Goal: Task Accomplishment & Management: Manage account settings

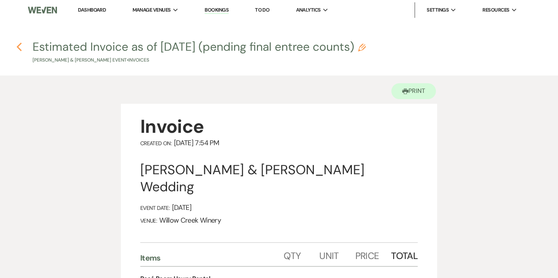
click at [20, 47] on icon "Previous" at bounding box center [19, 46] width 6 height 9
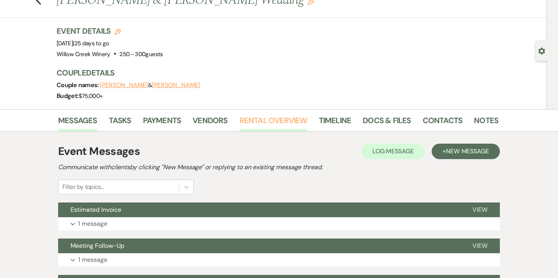
click at [278, 128] on link "Rental Overview" at bounding box center [274, 122] width 68 height 17
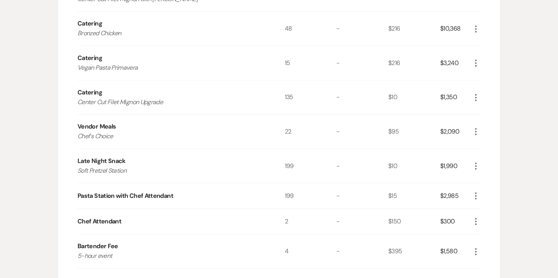
scroll to position [678, 0]
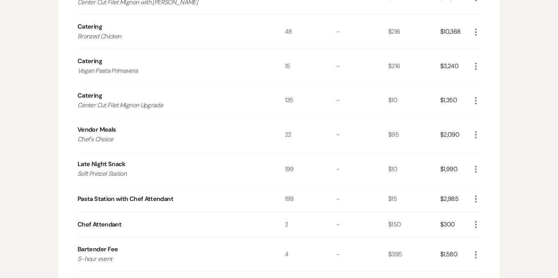
click at [477, 168] on icon "More" at bounding box center [476, 169] width 9 height 9
click at [489, 183] on button "Pencil Edit" at bounding box center [492, 184] width 40 height 12
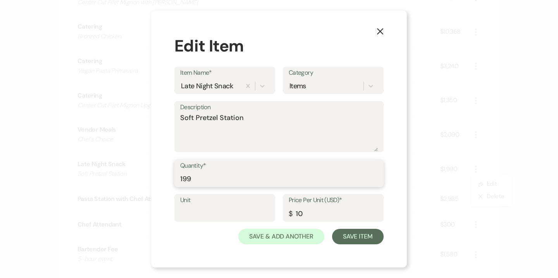
click at [222, 178] on input "199" at bounding box center [279, 178] width 198 height 15
type input "198"
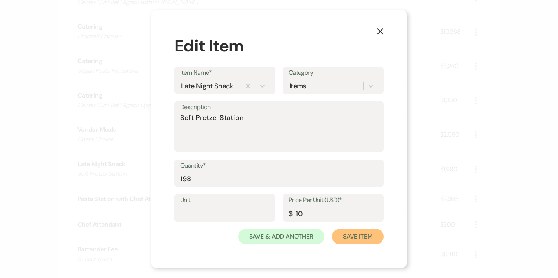
click at [358, 238] on button "Save Item" at bounding box center [358, 237] width 52 height 16
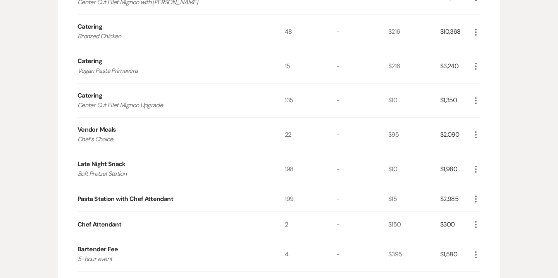
click at [479, 199] on icon "More" at bounding box center [476, 199] width 9 height 9
click at [494, 215] on button "Pencil Edit" at bounding box center [492, 214] width 40 height 12
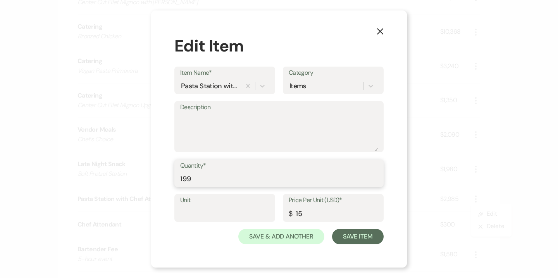
click at [225, 177] on input "199" at bounding box center [279, 178] width 198 height 15
type input "198"
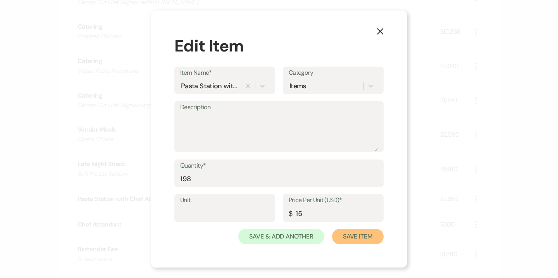
click at [371, 236] on button "Save Item" at bounding box center [358, 237] width 52 height 16
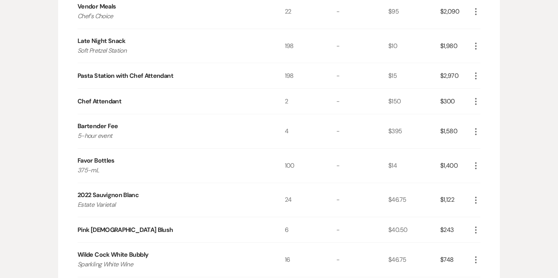
scroll to position [803, 0]
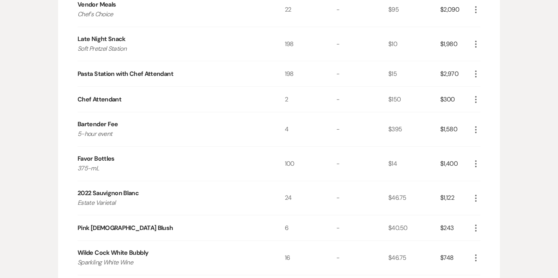
click at [479, 163] on icon "More" at bounding box center [476, 163] width 9 height 9
click at [493, 180] on button "Pencil Edit" at bounding box center [492, 179] width 40 height 12
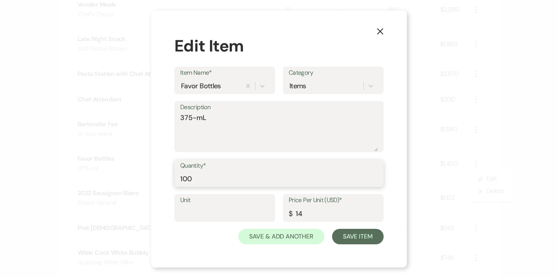
click at [187, 176] on input "100" at bounding box center [279, 178] width 198 height 15
type input "99"
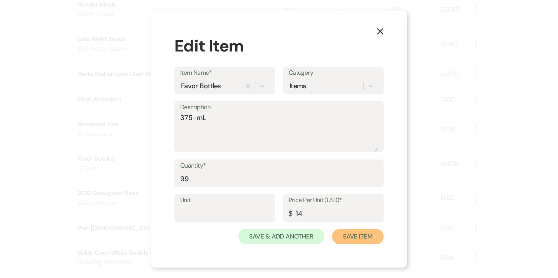
click at [360, 240] on button "Save Item" at bounding box center [358, 237] width 52 height 16
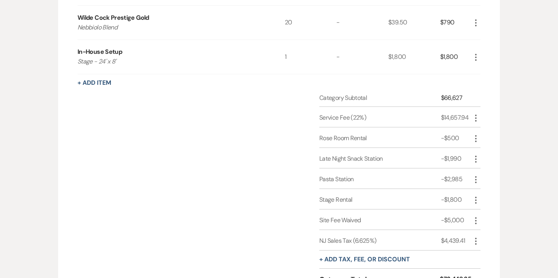
scroll to position [1074, 0]
click at [475, 156] on icon "More" at bounding box center [476, 158] width 9 height 9
click at [491, 173] on button "Pencil Edit" at bounding box center [492, 174] width 40 height 12
select select "2"
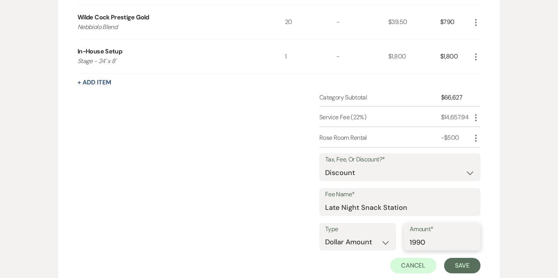
click at [423, 242] on input "1990" at bounding box center [442, 242] width 65 height 15
type input "1980"
click at [467, 265] on button "Save" at bounding box center [462, 266] width 36 height 16
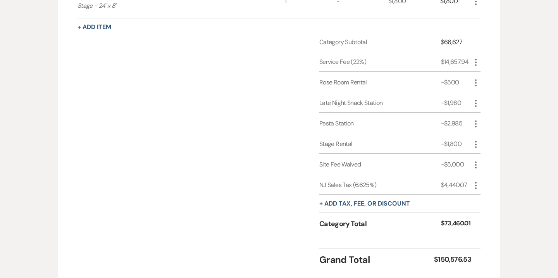
scroll to position [1133, 0]
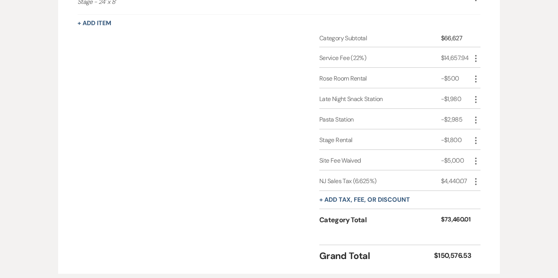
click at [478, 118] on icon "More" at bounding box center [476, 120] width 9 height 9
click at [488, 132] on button "Pencil Edit" at bounding box center [492, 135] width 40 height 12
select select "2"
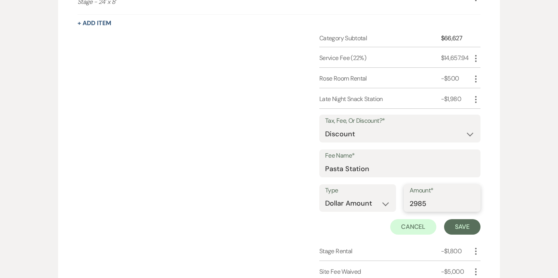
click at [441, 200] on input "2985" at bounding box center [442, 203] width 65 height 15
type input "2970"
click at [463, 226] on button "Save" at bounding box center [462, 228] width 36 height 16
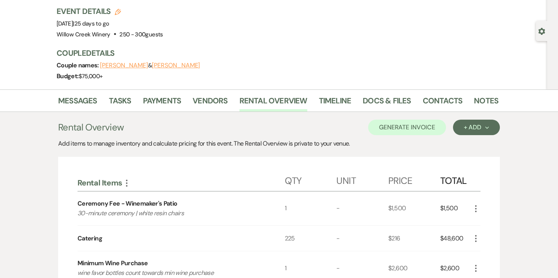
scroll to position [9, 0]
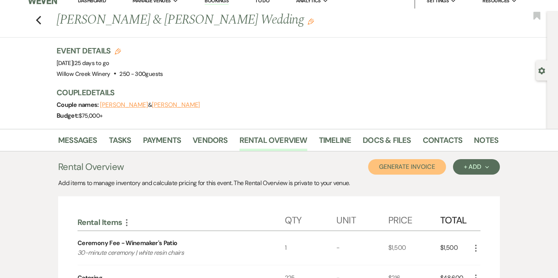
click at [412, 172] on button "Generate Invoice" at bounding box center [407, 167] width 78 height 16
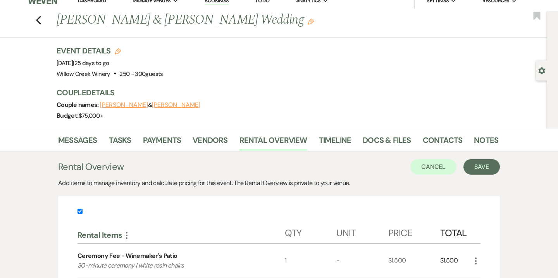
click at [81, 212] on input "checkbox" at bounding box center [80, 211] width 5 height 5
checkbox input "false"
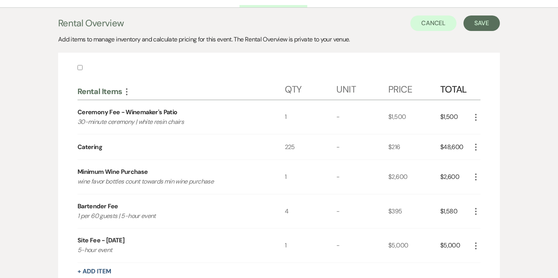
scroll to position [0, 0]
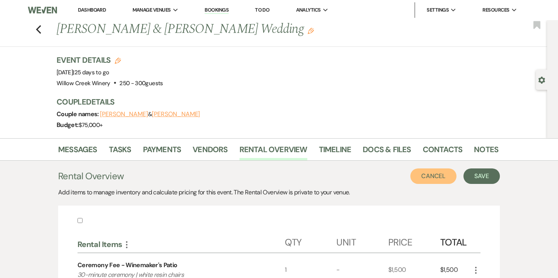
click at [426, 177] on button "Cancel" at bounding box center [434, 177] width 47 height 16
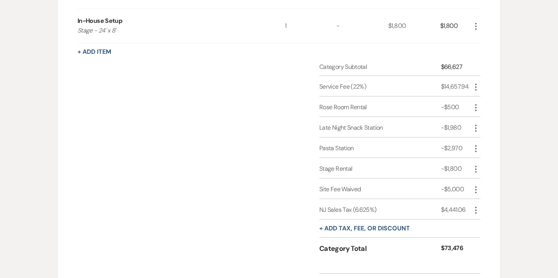
scroll to position [1127, 0]
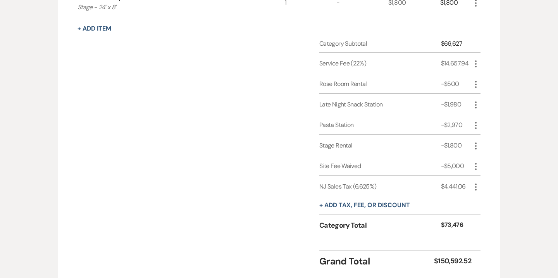
click at [477, 186] on icon "More" at bounding box center [476, 187] width 9 height 9
click at [491, 199] on button "Pencil Edit" at bounding box center [492, 202] width 40 height 12
select select "3"
select select "false"
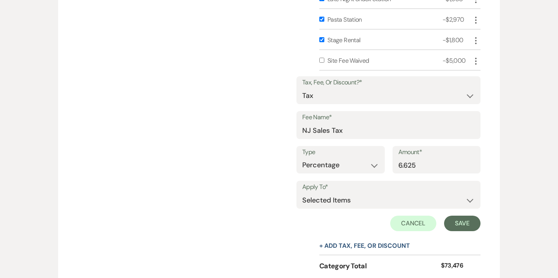
scroll to position [1311, 0]
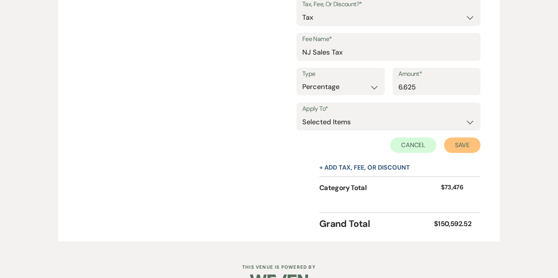
click at [460, 140] on button "Save" at bounding box center [462, 146] width 36 height 16
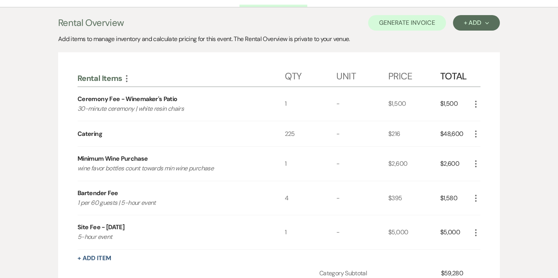
scroll to position [142, 0]
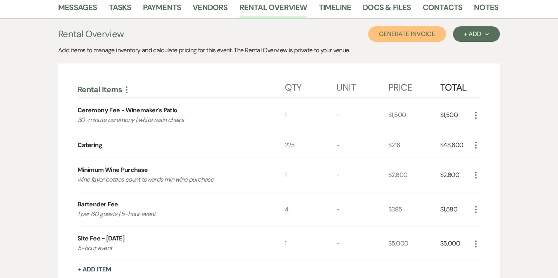
click at [432, 38] on button "Generate Invoice" at bounding box center [407, 34] width 78 height 16
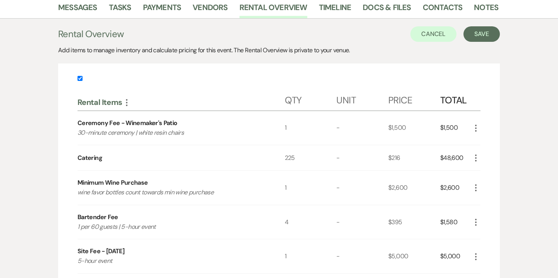
click at [81, 79] on input "checkbox" at bounding box center [80, 78] width 5 height 5
checkbox input "false"
click at [492, 40] on button "Save" at bounding box center [482, 34] width 36 height 16
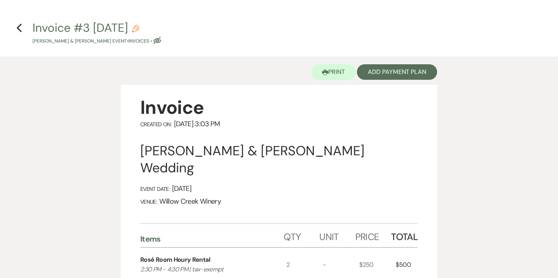
scroll to position [22, 0]
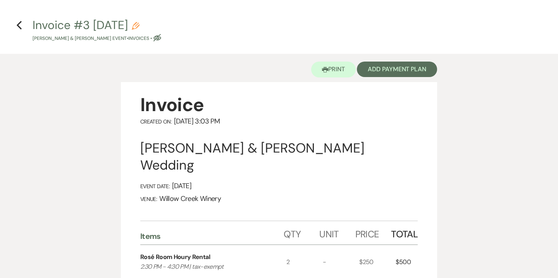
click at [163, 24] on div "Invoice #3 8-18-2025 Pencil Zach Shapiro & Katie Dunn's Event • Invoices • Eye …" at bounding box center [282, 30] width 498 height 23
click at [140, 25] on icon "Pencil" at bounding box center [136, 26] width 8 height 8
select select "22"
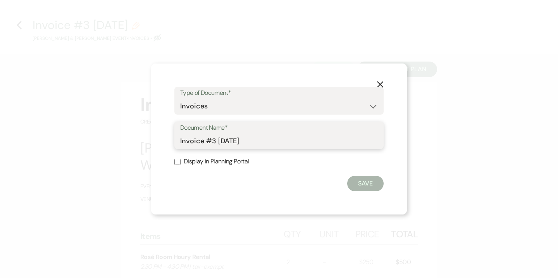
click at [180, 141] on input "Invoice #3 8-18-2025" at bounding box center [279, 140] width 198 height 15
drag, startPoint x: 221, startPoint y: 140, endPoint x: 232, endPoint y: 140, distance: 10.1
click at [232, 140] on input "Final Invoice #3 8-18-2025" at bounding box center [279, 140] width 198 height 15
type input "Final Invoice as of 8-18-2025"
click at [363, 186] on button "Save" at bounding box center [366, 184] width 36 height 16
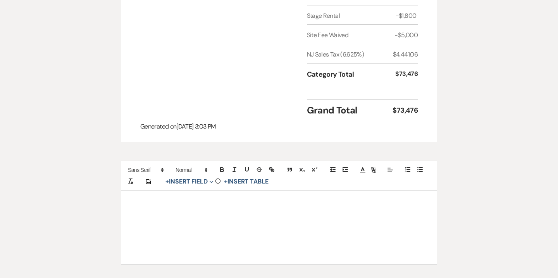
scroll to position [951, 0]
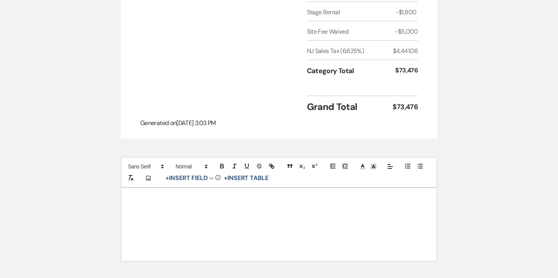
click at [369, 194] on div at bounding box center [279, 224] width 316 height 73
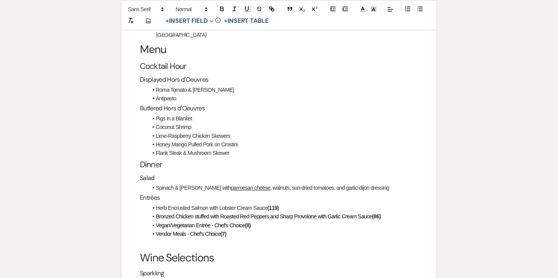
scroll to position [1194, 0]
drag, startPoint x: 157, startPoint y: 72, endPoint x: 230, endPoint y: 71, distance: 73.3
click at [230, 85] on li "Roma Tomato & Basil Bruschetta" at bounding box center [283, 89] width 271 height 9
click at [157, 85] on li "Chicken Quesadillas" at bounding box center [283, 89] width 271 height 9
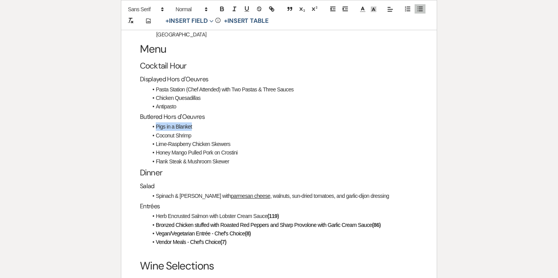
drag, startPoint x: 156, startPoint y: 110, endPoint x: 196, endPoint y: 109, distance: 39.6
click at [196, 123] on li "Pigs in a Blanket" at bounding box center [283, 127] width 271 height 9
click at [157, 123] on li "Pigs in a Blanket" at bounding box center [283, 127] width 271 height 9
drag, startPoint x: 156, startPoint y: 109, endPoint x: 195, endPoint y: 110, distance: 39.9
click at [195, 123] on li "Pigs in a Blanket" at bounding box center [283, 127] width 271 height 9
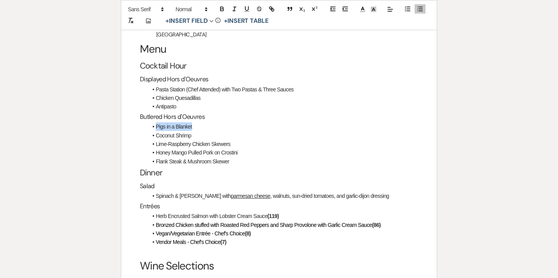
copy li "Pigs in a Blanket"
drag, startPoint x: 233, startPoint y: 145, endPoint x: 156, endPoint y: 142, distance: 77.3
click at [156, 157] on li "Flank Steak & Mushroom Skewer" at bounding box center [283, 161] width 271 height 9
drag, startPoint x: 156, startPoint y: 109, endPoint x: 197, endPoint y: 108, distance: 41.1
click at [197, 123] on li "Pigs in a Blanket" at bounding box center [283, 127] width 271 height 9
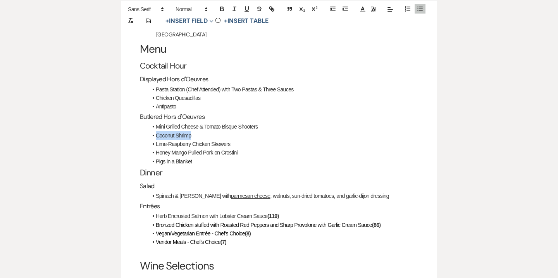
drag, startPoint x: 156, startPoint y: 119, endPoint x: 192, endPoint y: 116, distance: 36.6
click at [192, 131] on li "Coconut Shrimp" at bounding box center [283, 135] width 271 height 9
copy li "Coconut Shrimp"
click at [243, 149] on li "Honey Mango Pulled Pork on Crostini" at bounding box center [283, 153] width 271 height 9
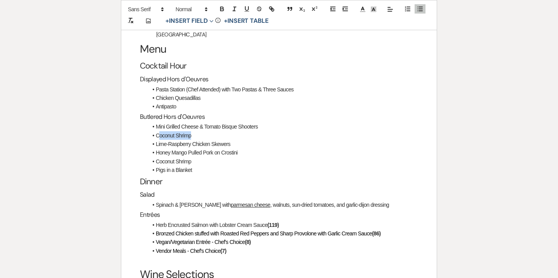
drag, startPoint x: 194, startPoint y: 118, endPoint x: 158, endPoint y: 117, distance: 36.5
click at [158, 131] on li "Coconut Shrimp" at bounding box center [283, 135] width 271 height 9
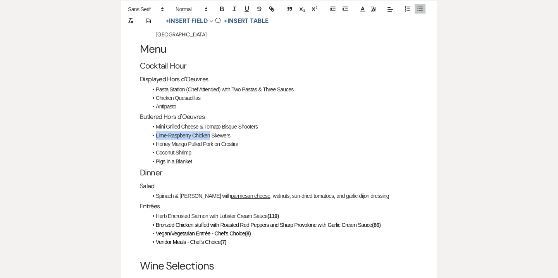
drag, startPoint x: 211, startPoint y: 119, endPoint x: 156, endPoint y: 118, distance: 55.1
click at [156, 131] on li "Lime-Raspberry Chicken Skewers" at bounding box center [283, 135] width 271 height 9
drag, startPoint x: 177, startPoint y: 136, endPoint x: 195, endPoint y: 136, distance: 18.2
click at [195, 149] on li "Coconut Shrimp" at bounding box center [283, 153] width 271 height 9
drag, startPoint x: 172, startPoint y: 126, endPoint x: 157, endPoint y: 126, distance: 15.5
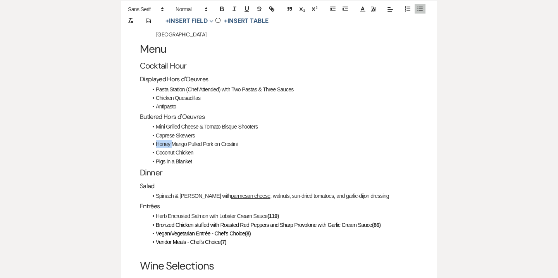
click at [157, 140] on li "Honey Mango Pulled Pork on Crostini" at bounding box center [283, 144] width 271 height 9
click at [173, 140] on li "Mango Pulled Pork on Crostini" at bounding box center [283, 144] width 271 height 9
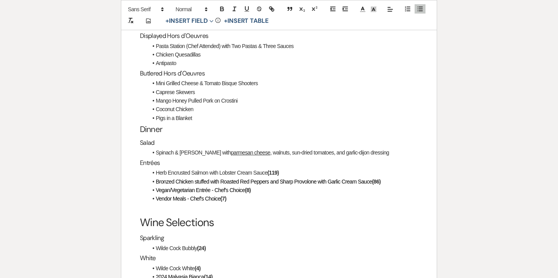
scroll to position [1238, 0]
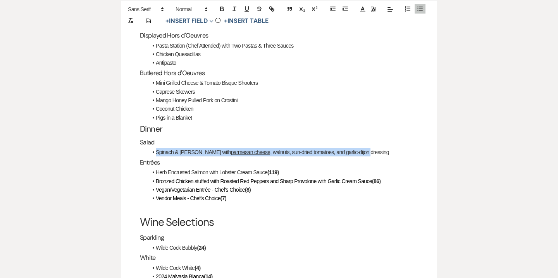
drag, startPoint x: 156, startPoint y: 135, endPoint x: 365, endPoint y: 135, distance: 208.7
click at [365, 148] on li "Spinach & Romain Salad with parmesan cheese , walnuts, sun-dried tomatoes, and …" at bounding box center [283, 152] width 271 height 9
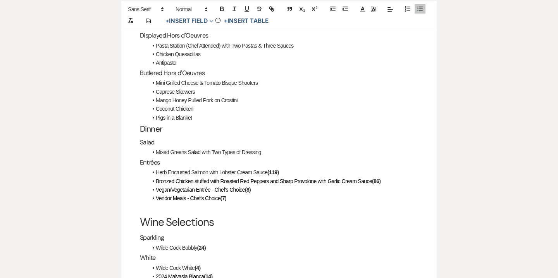
click at [275, 148] on li "Mixed Greens Salad with Two Types of Dressing" at bounding box center [283, 152] width 271 height 9
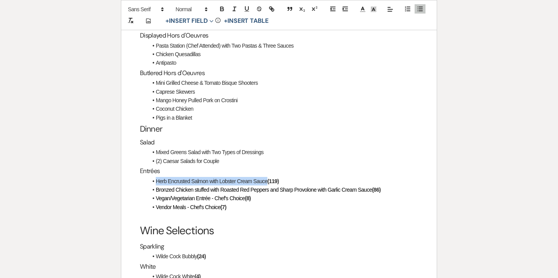
drag, startPoint x: 156, startPoint y: 166, endPoint x: 267, endPoint y: 164, distance: 111.7
click at [267, 177] on li "Herb Encrusted Salmon with Lobster Cream Sauce (119)" at bounding box center [283, 181] width 271 height 9
drag, startPoint x: 270, startPoint y: 163, endPoint x: 263, endPoint y: 163, distance: 7.0
click at [263, 178] on strong "(119)" at bounding box center [265, 181] width 11 height 6
click at [380, 187] on strong "(86)" at bounding box center [376, 190] width 9 height 6
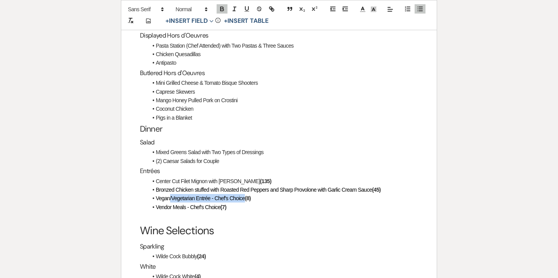
drag, startPoint x: 170, startPoint y: 181, endPoint x: 244, endPoint y: 180, distance: 74.1
click at [244, 195] on span "Vegan/Vegetarian Entrée - Chef's Choice" at bounding box center [200, 198] width 89 height 6
click at [171, 195] on span "VeganPasta Primavera" at bounding box center [181, 198] width 50 height 6
click at [213, 195] on strong "(8)" at bounding box center [211, 198] width 6 height 6
click at [381, 187] on strong "(45)" at bounding box center [376, 190] width 9 height 6
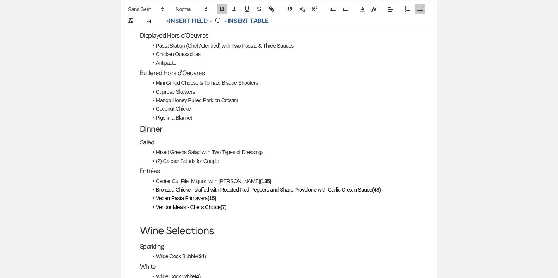
click at [226, 204] on strong "(7)" at bounding box center [224, 207] width 6 height 6
click at [240, 203] on li "Vendor Meals - Chef's Choice (22)" at bounding box center [283, 207] width 271 height 9
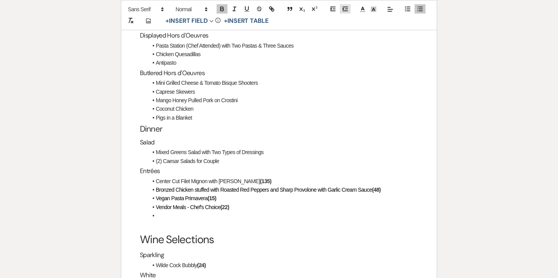
click at [345, 8] on icon "button" at bounding box center [345, 8] width 7 height 7
click at [180, 212] on li "(2) Vegan" at bounding box center [283, 216] width 271 height 9
drag, startPoint x: 172, startPoint y: 199, endPoint x: 196, endPoint y: 198, distance: 24.1
click at [196, 212] on li "(2) Vegan" at bounding box center [283, 216] width 271 height 9
click at [236, 6] on icon "button" at bounding box center [234, 8] width 7 height 7
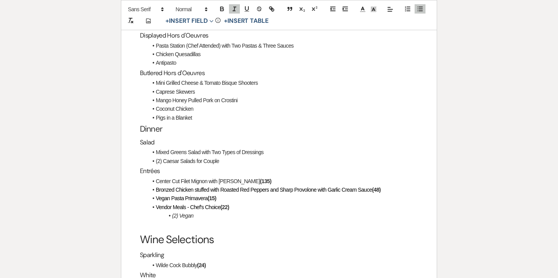
click at [252, 203] on li "Vendor Meals - Chef's Choice (22)" at bounding box center [283, 207] width 271 height 9
click at [196, 221] on p at bounding box center [279, 226] width 278 height 10
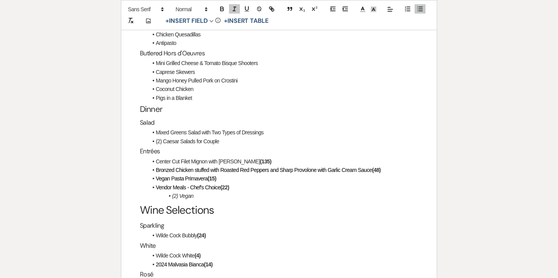
scroll to position [1295, 0]
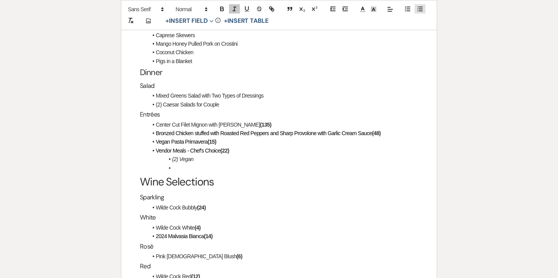
click at [422, 10] on icon "button" at bounding box center [420, 8] width 7 height 7
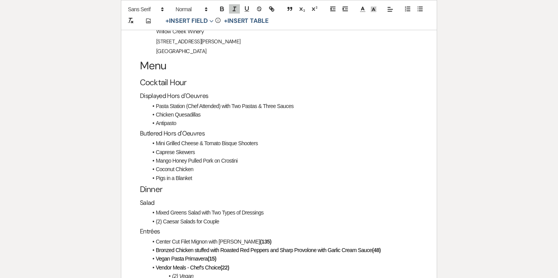
scroll to position [1107, 0]
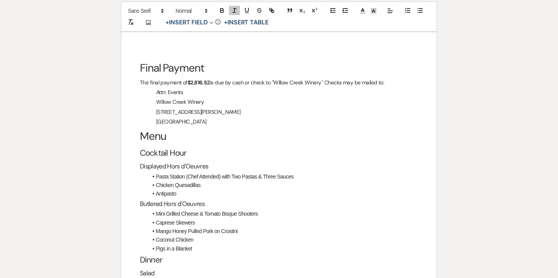
click at [166, 127] on h1 "Menu" at bounding box center [279, 136] width 278 height 19
click at [140, 127] on h1 "Menu" at bounding box center [279, 136] width 278 height 19
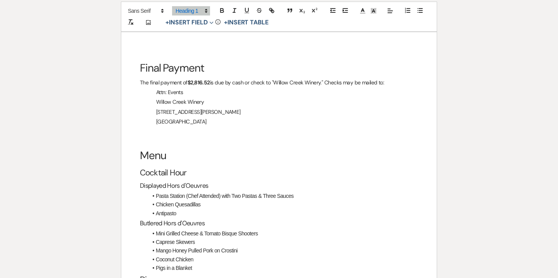
click at [155, 127] on h1 at bounding box center [279, 136] width 278 height 19
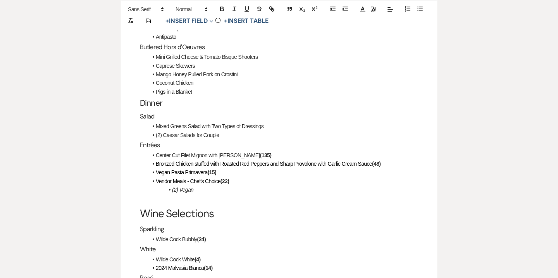
scroll to position [1271, 0]
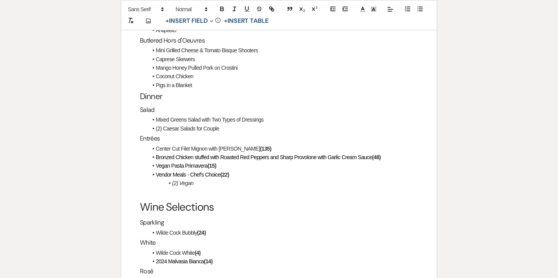
click at [191, 198] on h1 "Wine Selections" at bounding box center [279, 207] width 278 height 19
click at [178, 188] on p at bounding box center [279, 193] width 278 height 10
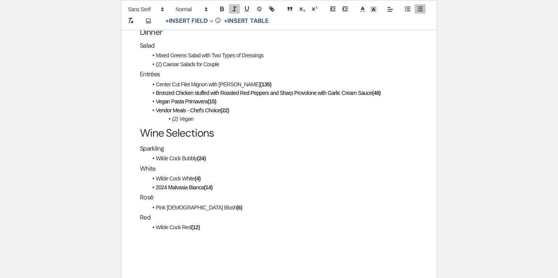
scroll to position [1340, 0]
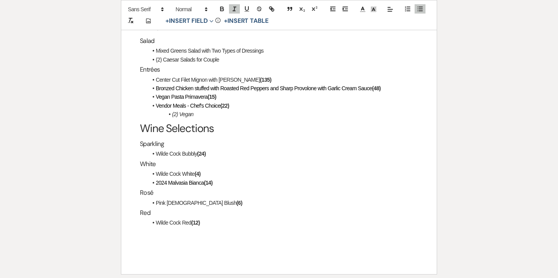
click at [157, 85] on span "Bronzed Chicken stuffed with Roasted Red Peppers and Sharp Provolone with Garli…" at bounding box center [264, 88] width 216 height 6
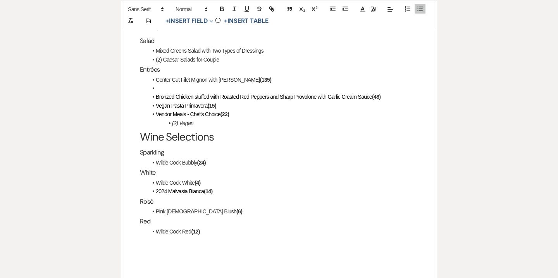
click at [163, 84] on li at bounding box center [283, 88] width 271 height 9
click at [344, 10] on icon "button" at bounding box center [345, 8] width 7 height 7
click at [234, 8] on line "button" at bounding box center [234, 9] width 1 height 4
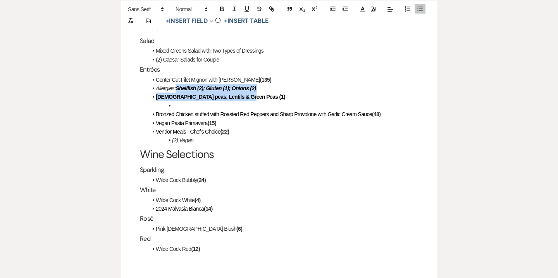
drag, startPoint x: 177, startPoint y: 72, endPoint x: 254, endPoint y: 80, distance: 77.5
click at [254, 80] on ul "Center Cut Filet Mignon with Merlot Demi-Glace (135) Allergies: Shellfish (2); …" at bounding box center [283, 110] width 271 height 69
click at [222, 7] on icon "button" at bounding box center [222, 8] width 7 height 7
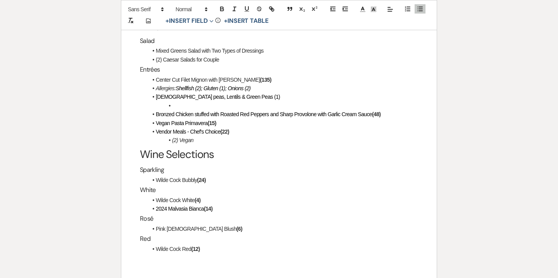
click at [157, 94] on span "Chick peas, Lentils & Green Peas (1)" at bounding box center [218, 97] width 124 height 6
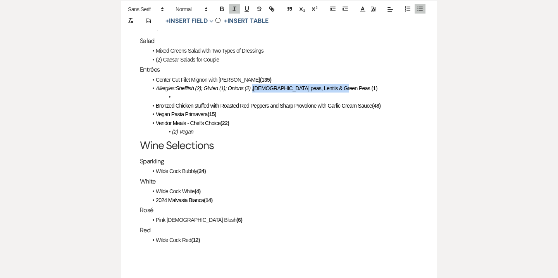
drag, startPoint x: 342, startPoint y: 73, endPoint x: 252, endPoint y: 71, distance: 89.2
click at [252, 84] on li "Allergies: Shellfish (2); Gluten (1); Onions (2) , Chick peas, Lentils & Green …" at bounding box center [283, 88] width 271 height 9
click at [235, 6] on icon "button" at bounding box center [234, 8] width 7 height 7
click at [185, 93] on li at bounding box center [283, 97] width 271 height 9
click at [271, 85] on em "Shellfish (2); Gluten (1); Onions (2) , Chick peas, Lentils & Green Peas (1)" at bounding box center [277, 88] width 203 height 6
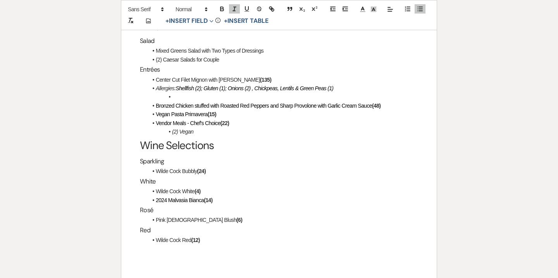
click at [284, 93] on li at bounding box center [283, 97] width 271 height 9
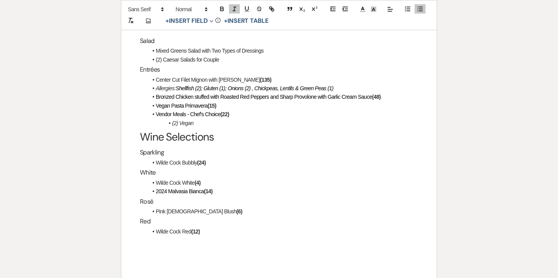
click at [157, 85] on em "Allergies:" at bounding box center [166, 88] width 20 height 6
click at [343, 9] on polyline "button" at bounding box center [343, 9] width 1 height 2
click at [381, 94] on strong "(48)" at bounding box center [376, 97] width 9 height 6
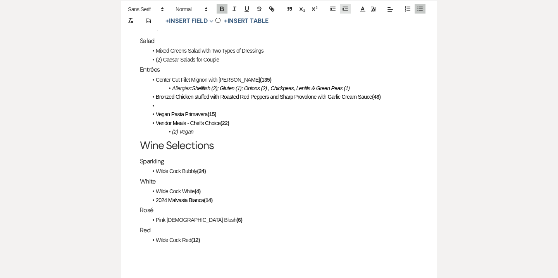
click at [344, 10] on icon "button" at bounding box center [345, 8] width 7 height 7
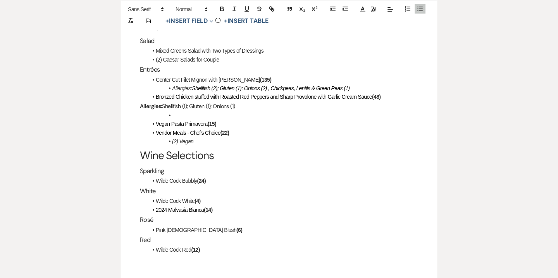
click at [139, 89] on div "Final Payment The final payment of $2,816.52 is due by cash or check to "Willow…" at bounding box center [279, 50] width 316 height 502
click at [346, 9] on line "button" at bounding box center [347, 9] width 2 height 0
click at [420, 11] on icon "button" at bounding box center [420, 8] width 7 height 7
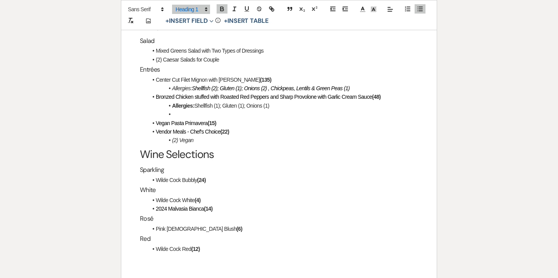
drag, startPoint x: 170, startPoint y: 88, endPoint x: 282, endPoint y: 92, distance: 111.4
click at [282, 102] on li "Allergies: Shellfish (1); Gluten (1); Onions (1)" at bounding box center [283, 106] width 271 height 9
click at [222, 9] on icon "button" at bounding box center [222, 8] width 7 height 7
click at [232, 8] on icon "button" at bounding box center [234, 8] width 7 height 7
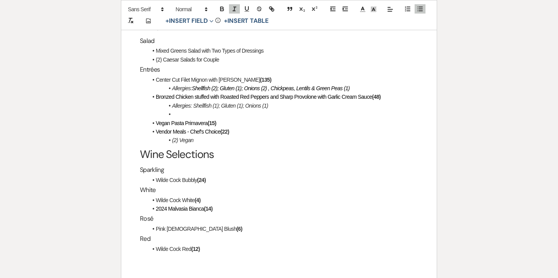
click at [182, 110] on li at bounding box center [283, 114] width 271 height 9
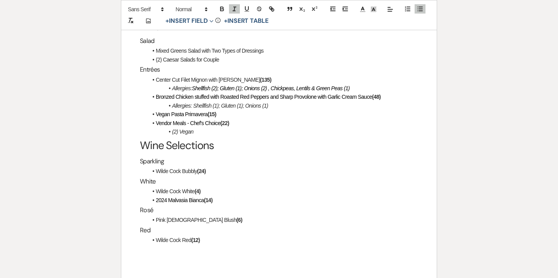
click at [220, 110] on li "Vegan Pasta Primavera (15)" at bounding box center [283, 114] width 271 height 9
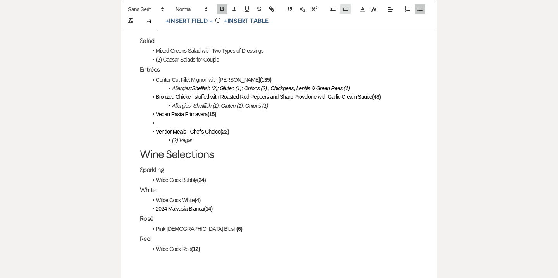
click at [347, 9] on line "button" at bounding box center [347, 9] width 2 height 0
click at [204, 120] on strong "Allergy: Dairy (1)" at bounding box center [191, 123] width 39 height 6
click at [224, 9] on icon "button" at bounding box center [222, 8] width 7 height 7
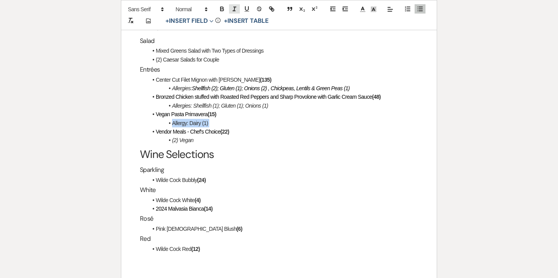
click at [233, 9] on icon "button" at bounding box center [234, 8] width 7 height 7
click at [211, 136] on li "(2) Vegan" at bounding box center [283, 140] width 271 height 9
drag, startPoint x: 204, startPoint y: 191, endPoint x: 156, endPoint y: 183, distance: 49.5
click at [156, 196] on ul "Wilde Cock White (4) 2024 Malvasia Bianca (14)" at bounding box center [283, 204] width 271 height 17
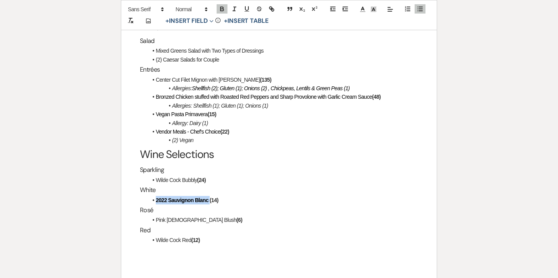
drag, startPoint x: 156, startPoint y: 182, endPoint x: 209, endPoint y: 183, distance: 53.1
click at [209, 196] on li "2022 Sauvignon Blanc (14)" at bounding box center [283, 200] width 271 height 9
click at [226, 9] on button "button" at bounding box center [222, 8] width 11 height 9
click at [206, 177] on strong "(24)" at bounding box center [201, 180] width 9 height 6
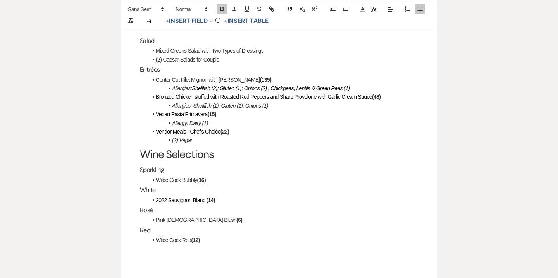
click at [211, 197] on strong "(14)" at bounding box center [211, 200] width 9 height 6
click at [178, 236] on li "Wilde Cock Red (12)" at bounding box center [283, 240] width 271 height 9
drag, startPoint x: 217, startPoint y: 223, endPoint x: 156, endPoint y: 221, distance: 61.3
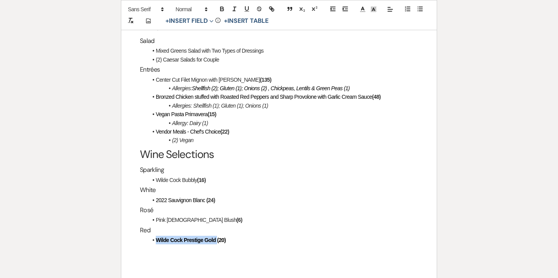
click at [156, 237] on strong "Wilde Cock Prestige Gold (20)" at bounding box center [191, 240] width 70 height 6
click at [222, 10] on icon "button" at bounding box center [222, 10] width 3 height 2
click at [252, 245] on p at bounding box center [279, 250] width 278 height 10
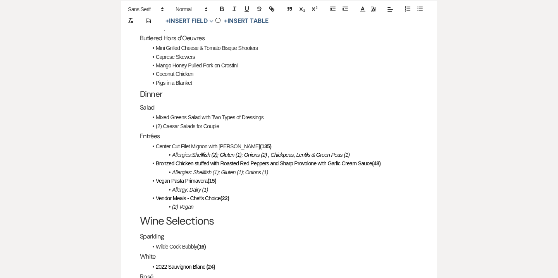
scroll to position [1271, 0]
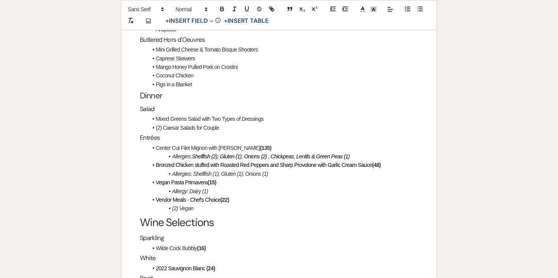
click at [215, 204] on li "(2) Vegan" at bounding box center [283, 208] width 271 height 9
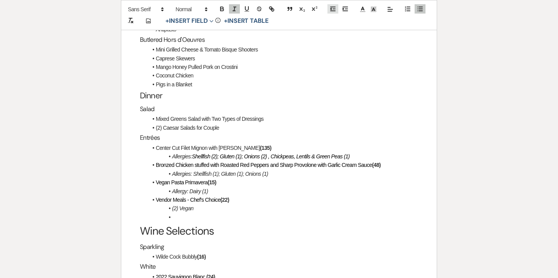
click at [332, 7] on icon "button" at bounding box center [333, 8] width 7 height 7
click at [425, 8] on button "button" at bounding box center [420, 8] width 11 height 9
drag, startPoint x: 140, startPoint y: 122, endPoint x: 163, endPoint y: 120, distance: 22.9
click at [163, 132] on h3 "Entrées" at bounding box center [279, 137] width 278 height 11
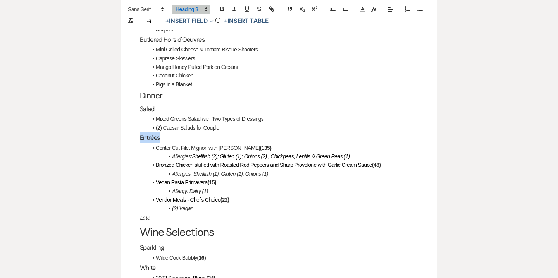
copy h3 "Entrées"
drag, startPoint x: 154, startPoint y: 202, endPoint x: 138, endPoint y: 201, distance: 15.6
click at [138, 201] on div "Final Payment The final payment of $2,816.52 is due by cash or check to "Willow…" at bounding box center [279, 119] width 316 height 502
drag, startPoint x: 164, startPoint y: 202, endPoint x: 138, endPoint y: 199, distance: 25.4
click at [138, 199] on div "Final Payment The final payment of $2,816.52 is due by cash or check to "Willow…" at bounding box center [279, 119] width 316 height 502
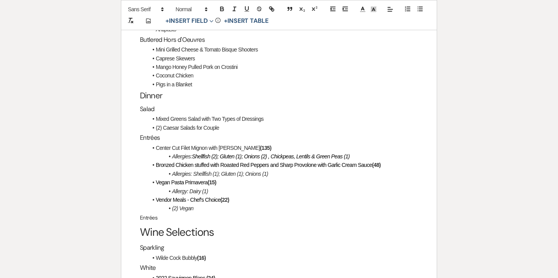
click at [147, 104] on h3 "Salad" at bounding box center [279, 109] width 278 height 11
click at [152, 213] on p "Entrées" at bounding box center [279, 218] width 278 height 10
click at [200, 10] on span at bounding box center [191, 9] width 38 height 9
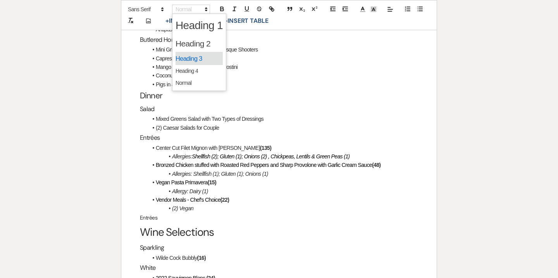
click at [198, 60] on span at bounding box center [199, 59] width 47 height 14
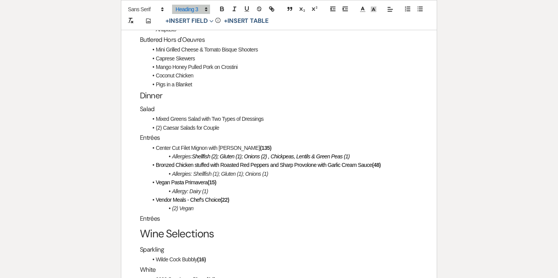
click at [168, 213] on h3 "Entrées" at bounding box center [279, 218] width 278 height 11
click at [159, 213] on h3 "EntréesLate Night" at bounding box center [279, 218] width 278 height 11
click at [182, 213] on h3 "Late Night" at bounding box center [279, 218] width 278 height 11
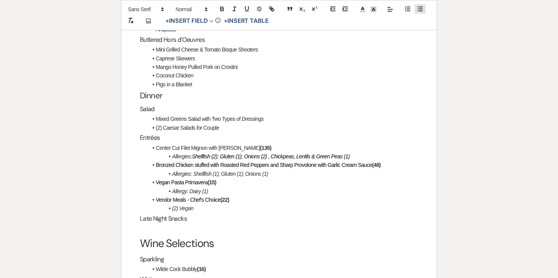
click at [422, 10] on icon "button" at bounding box center [420, 8] width 7 height 7
click at [157, 225] on li "Pretzel Station" at bounding box center [283, 229] width 271 height 9
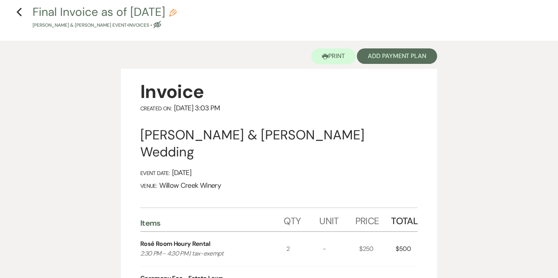
scroll to position [0, 0]
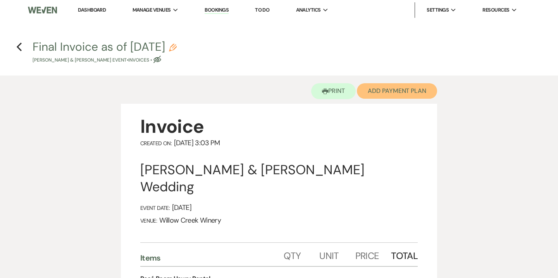
click at [399, 95] on button "Add Payment Plan" at bounding box center [397, 91] width 80 height 16
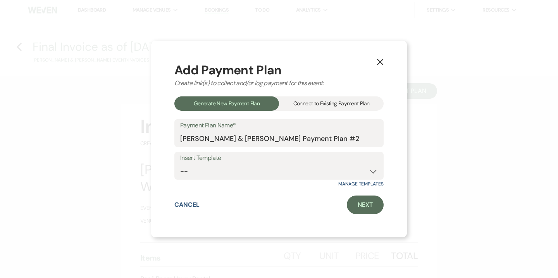
click at [351, 104] on div "Connect to Existing Payment Plan" at bounding box center [331, 104] width 105 height 14
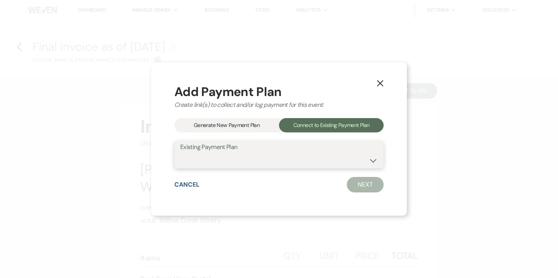
click at [315, 160] on select "Zach Shapiro & Katie Dunn's Payment Plan #1" at bounding box center [279, 160] width 198 height 15
select select "13334"
click at [180, 153] on select "Zach Shapiro & Katie Dunn's Payment Plan #1" at bounding box center [279, 160] width 198 height 15
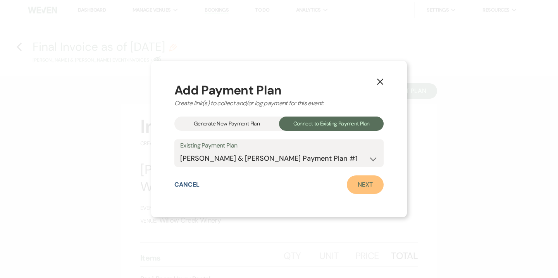
click at [361, 182] on link "Next" at bounding box center [365, 185] width 37 height 19
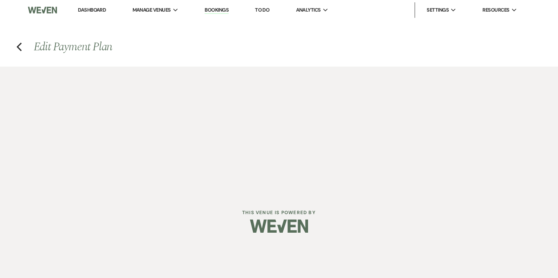
select select "27560"
select select "1"
select select "2"
select select "flat"
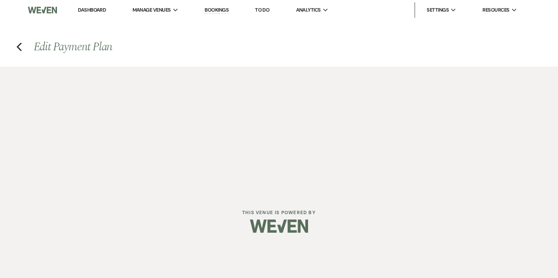
select select "true"
select select "client"
select select "daily"
select select "weeks"
select select "complete"
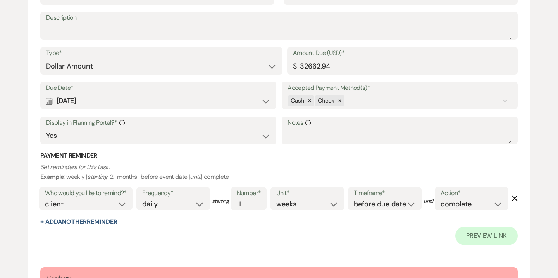
scroll to position [863, 0]
drag, startPoint x: 334, startPoint y: 63, endPoint x: 285, endPoint y: 59, distance: 49.1
click at [285, 59] on div "Type* Dollar Amount Percentage of Grand Total Amount Due (USD)* $ 32662.94" at bounding box center [279, 65] width 478 height 35
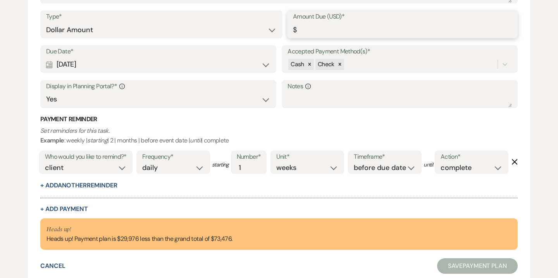
scroll to position [826, 0]
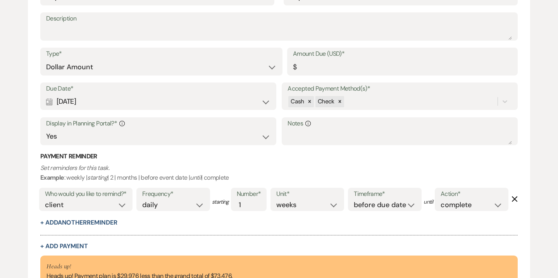
click at [301, 159] on h3 "Payment Reminder" at bounding box center [279, 156] width 478 height 9
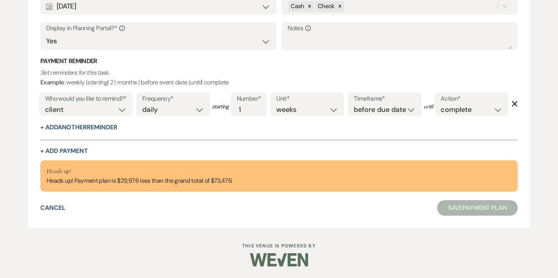
scroll to position [938, 0]
drag, startPoint x: 118, startPoint y: 197, endPoint x: 138, endPoint y: 196, distance: 19.8
click at [138, 186] on div "Heads up! Heads up! Payment plan is $29,976 less than the grand total of $73,47…" at bounding box center [140, 176] width 186 height 19
copy div "$29,976"
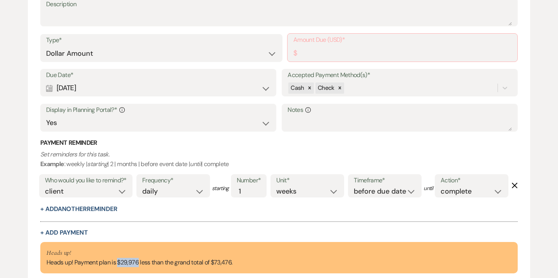
scroll to position [816, 0]
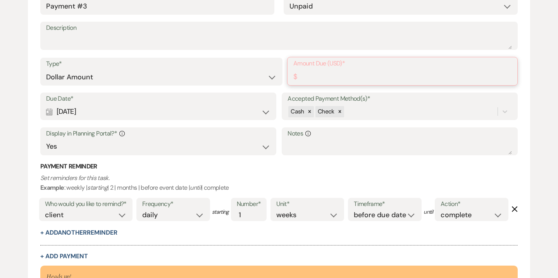
click at [321, 71] on input "Amount Due (USD)*" at bounding box center [403, 76] width 218 height 15
paste input "29976"
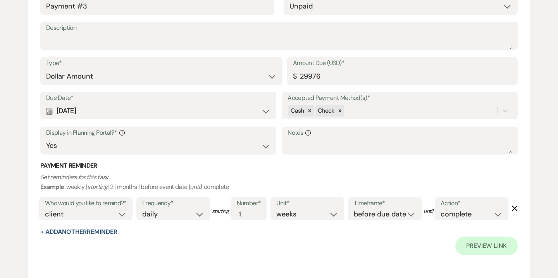
type input "29976.00"
click at [336, 169] on h3 "Payment Reminder" at bounding box center [279, 166] width 478 height 9
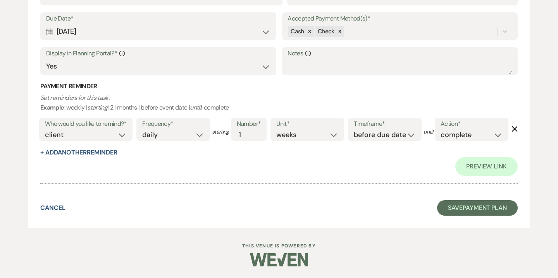
scroll to position [951, 0]
click at [477, 216] on button "Save Payment Plan" at bounding box center [477, 209] width 81 height 16
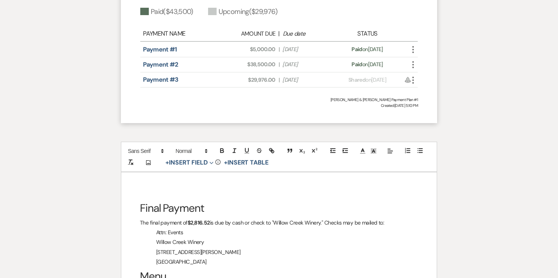
scroll to position [1181, 0]
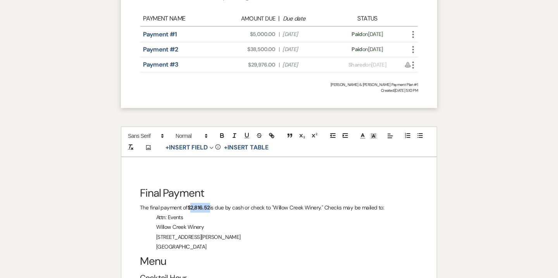
drag, startPoint x: 190, startPoint y: 190, endPoint x: 210, endPoint y: 189, distance: 19.8
click at [210, 204] on strong "$2,816.52" at bounding box center [199, 207] width 22 height 7
click at [194, 203] on p "The final payment of $ $29,976 is due by cash or check to "Willow Creek Winery.…" at bounding box center [279, 208] width 278 height 10
drag, startPoint x: 206, startPoint y: 191, endPoint x: 191, endPoint y: 191, distance: 15.1
click at [191, 203] on p "The final payment of $ 29,976 is due by cash or check to "Willow Creek Winery."…" at bounding box center [279, 208] width 278 height 10
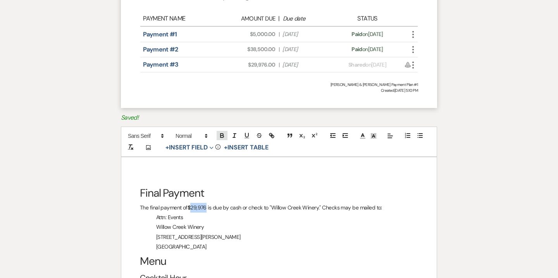
click at [224, 131] on button "button" at bounding box center [222, 135] width 11 height 9
click at [258, 242] on p "West Cape May, NJ 08204" at bounding box center [279, 247] width 278 height 10
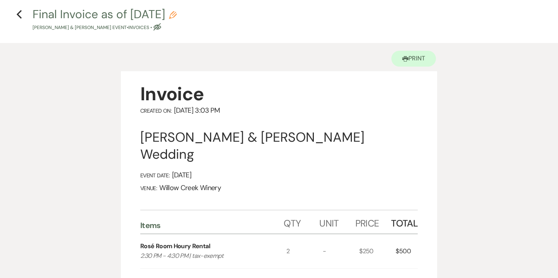
scroll to position [0, 0]
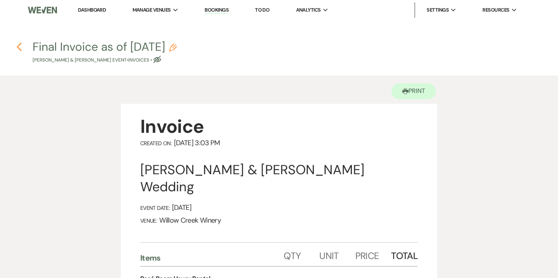
click at [20, 48] on icon "Previous" at bounding box center [19, 46] width 6 height 9
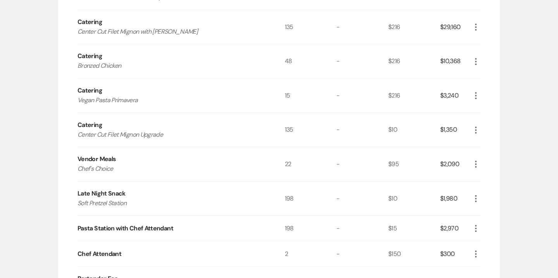
scroll to position [612, 0]
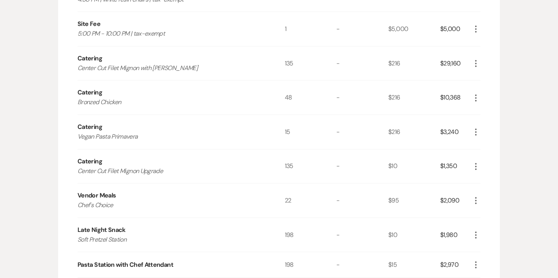
click at [475, 200] on icon "More" at bounding box center [476, 200] width 9 height 9
click at [491, 215] on button "Pencil Edit" at bounding box center [492, 216] width 40 height 12
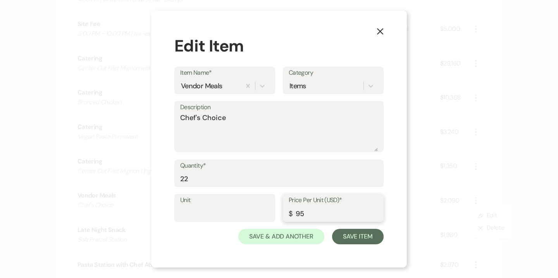
click at [308, 214] on input "95" at bounding box center [333, 213] width 89 height 15
type input "108"
click at [362, 236] on button "Save Item" at bounding box center [358, 237] width 52 height 16
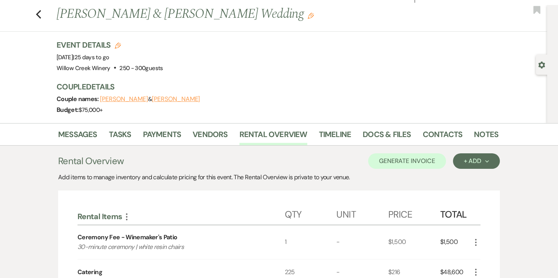
scroll to position [0, 0]
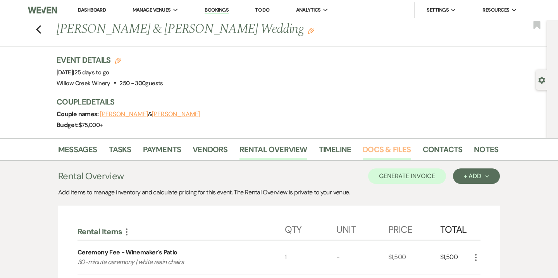
click at [388, 149] on link "Docs & Files" at bounding box center [387, 151] width 48 height 17
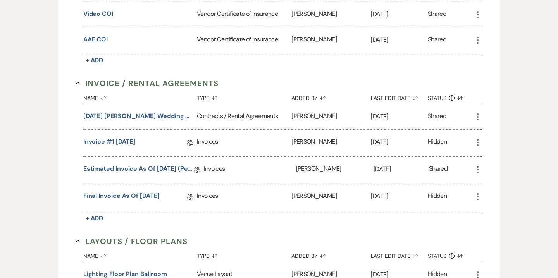
scroll to position [356, 0]
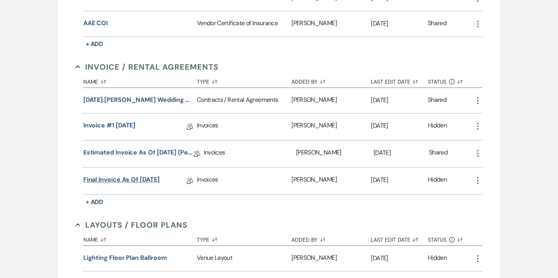
click at [158, 180] on link "Final Invoice as of 8-18-2025" at bounding box center [121, 181] width 76 height 12
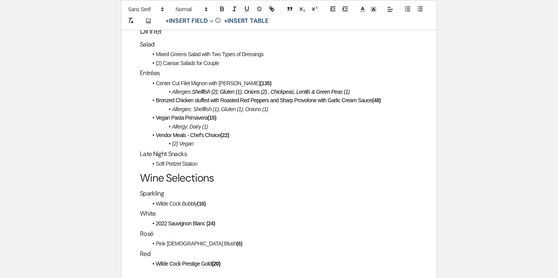
scroll to position [1537, 0]
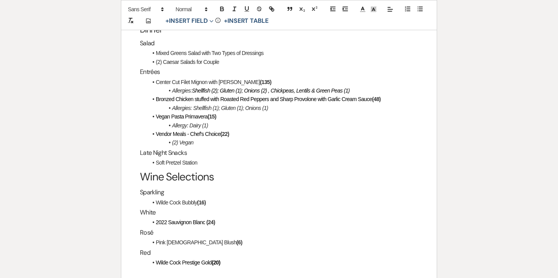
click at [232, 199] on li "Wilde Cock Bubbly (16)" at bounding box center [283, 203] width 271 height 9
click at [221, 9] on icon "button" at bounding box center [222, 8] width 7 height 7
click at [232, 199] on li "Wilde Cock Bubbly (16) - used for signature cocktail" at bounding box center [283, 203] width 271 height 9
click at [254, 199] on li "Wilde Cock Bubbly (16) - used for Signature cocktail" at bounding box center [283, 203] width 271 height 9
click at [213, 199] on li "Wilde Cock Bubbly (16) - used for Signature Cocktail" at bounding box center [283, 203] width 271 height 9
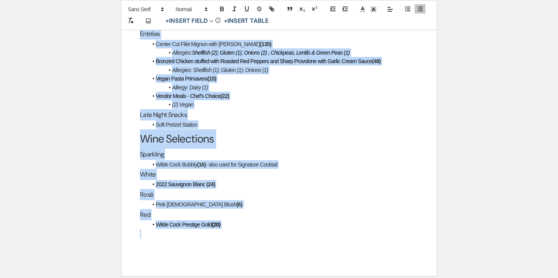
scroll to position [1629, 0]
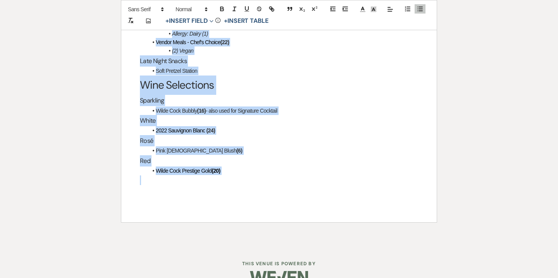
drag, startPoint x: 140, startPoint y: 62, endPoint x: 213, endPoint y: 289, distance: 238.3
copy div "Final Payment The final payment of $29,976 is due by cash or check to "Willow C…"
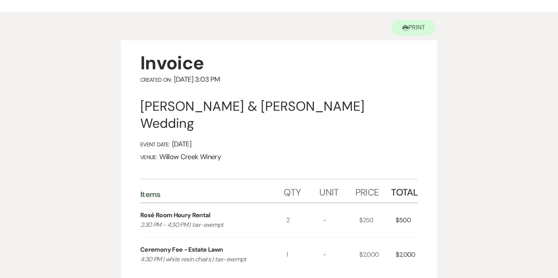
scroll to position [0, 0]
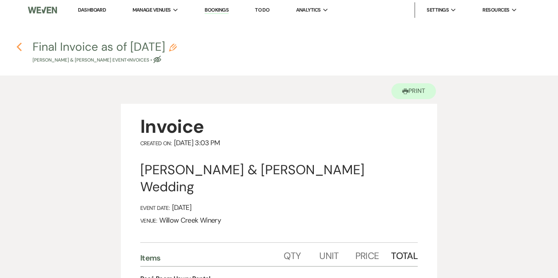
click at [18, 48] on use "button" at bounding box center [19, 47] width 5 height 9
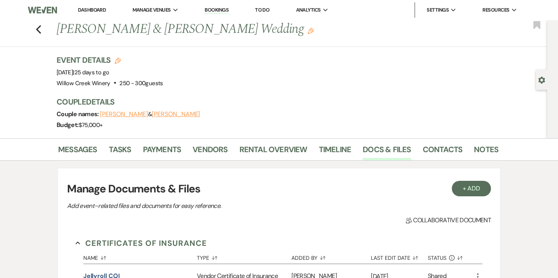
scroll to position [356, 0]
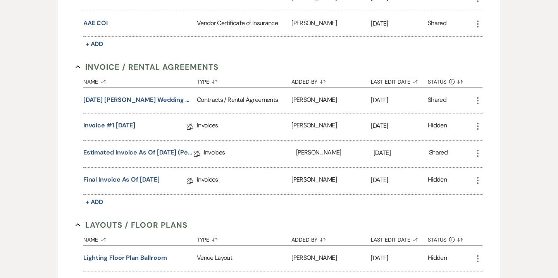
click at [479, 180] on icon "More" at bounding box center [478, 180] width 9 height 9
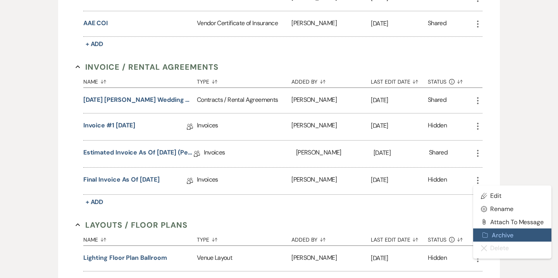
click at [502, 234] on button "Archive Archive" at bounding box center [513, 235] width 78 height 13
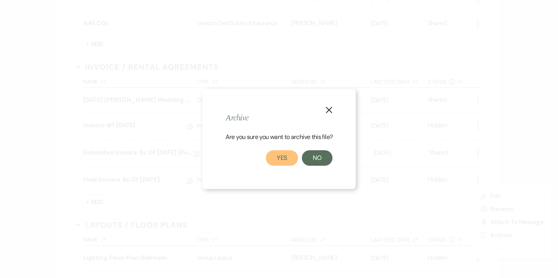
click at [289, 155] on button "Yes" at bounding box center [282, 158] width 33 height 16
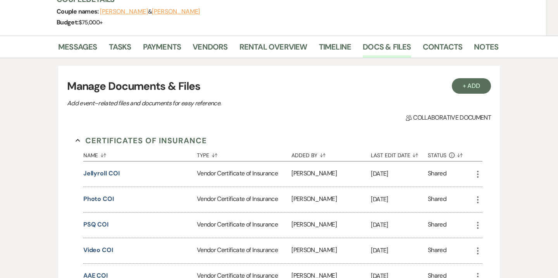
scroll to position [41, 0]
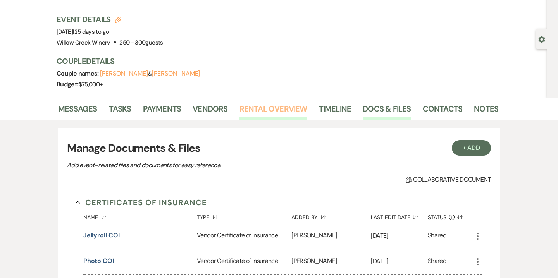
click at [268, 114] on link "Rental Overview" at bounding box center [274, 111] width 68 height 17
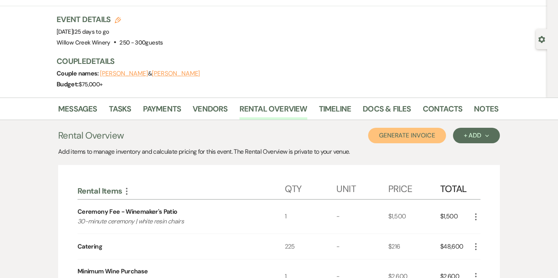
click at [410, 141] on button "Generate Invoice" at bounding box center [407, 136] width 78 height 16
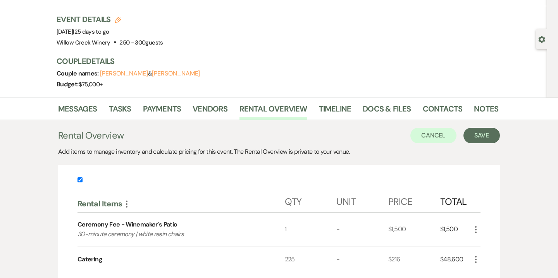
click at [81, 180] on input "checkbox" at bounding box center [80, 180] width 5 height 5
checkbox input "false"
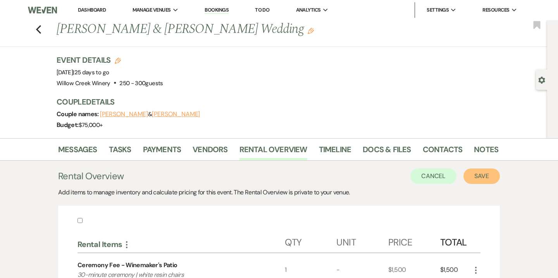
click at [477, 179] on button "Save" at bounding box center [482, 177] width 36 height 16
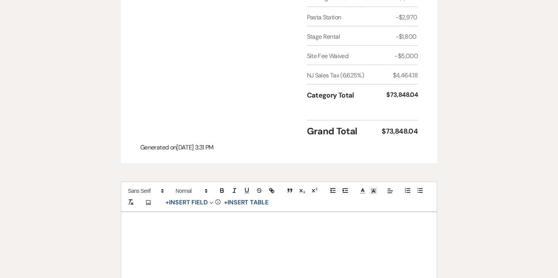
scroll to position [927, 0]
click at [318, 215] on div at bounding box center [279, 248] width 316 height 73
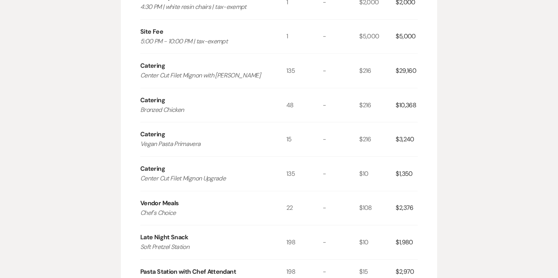
scroll to position [0, 0]
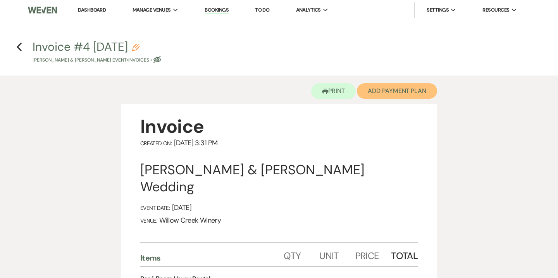
click at [383, 94] on button "Add Payment Plan" at bounding box center [397, 91] width 80 height 16
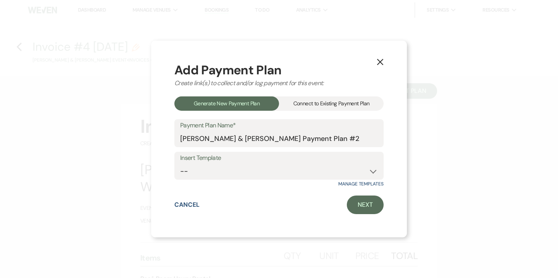
click at [352, 104] on div "Connect to Existing Payment Plan" at bounding box center [331, 104] width 105 height 14
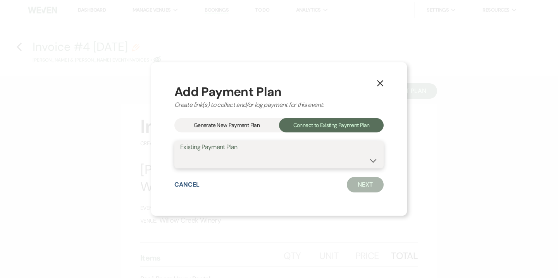
click at [341, 160] on select "Zach Shapiro & Katie Dunn's Payment Plan #1" at bounding box center [279, 160] width 198 height 15
select select "13334"
click at [180, 153] on select "Zach Shapiro & Katie Dunn's Payment Plan #1" at bounding box center [279, 160] width 198 height 15
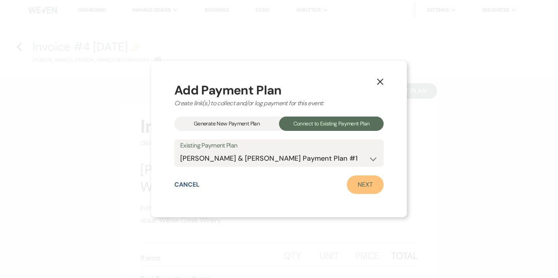
click at [374, 187] on link "Next" at bounding box center [365, 185] width 37 height 19
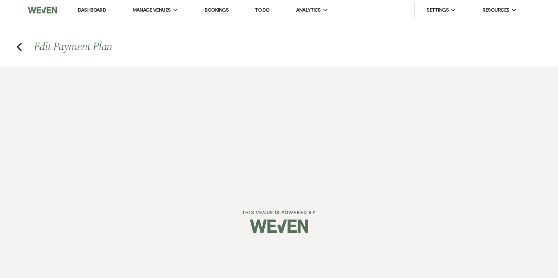
select select "27561"
select select "1"
select select "2"
select select "flat"
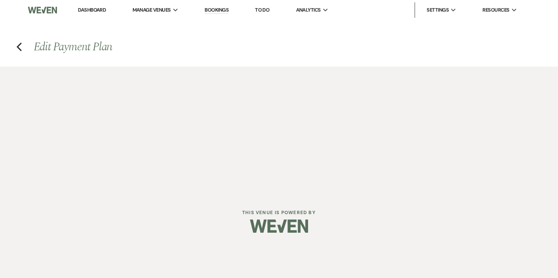
select select "true"
select select "client"
select select "daily"
select select "weeks"
select select "complete"
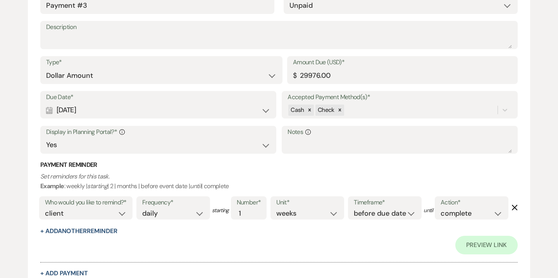
scroll to position [845, 0]
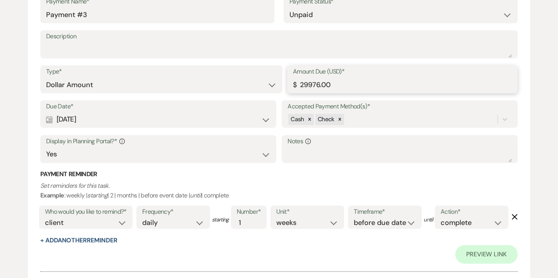
click at [314, 87] on input "29976.00" at bounding box center [402, 85] width 219 height 15
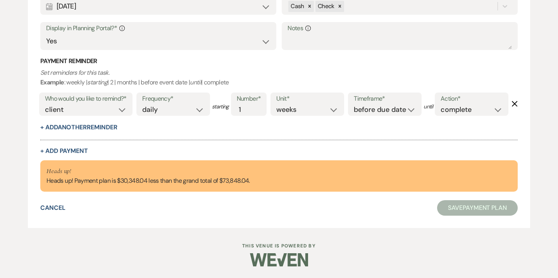
scroll to position [950, 0]
drag, startPoint x: 116, startPoint y: 185, endPoint x: 148, endPoint y: 182, distance: 31.5
click at [148, 182] on div "Heads up! Heads up! Payment plan is $30,348.04 less than the grand total of $73…" at bounding box center [149, 176] width 204 height 19
copy div "$30,348.04"
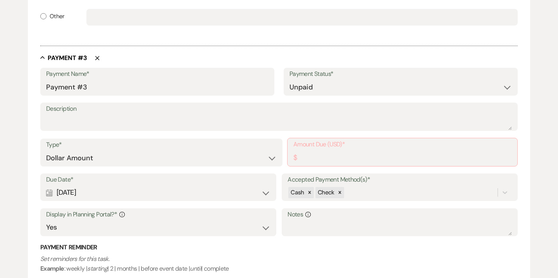
scroll to position [726, 0]
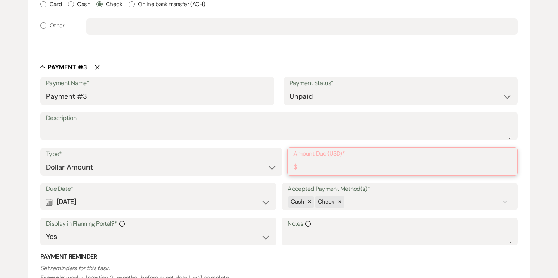
click at [344, 161] on input "Amount Due (USD)*" at bounding box center [403, 167] width 218 height 15
paste input "30348.04"
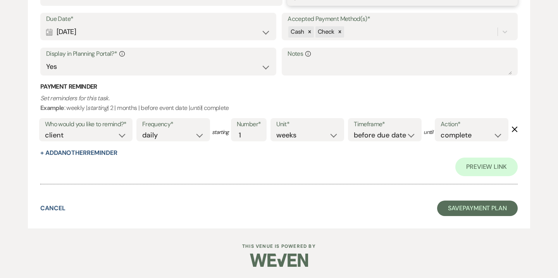
scroll to position [965, 0]
type input "30348.04"
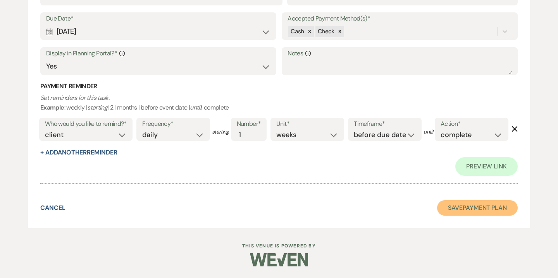
click at [460, 212] on button "Save Payment Plan" at bounding box center [477, 209] width 81 height 16
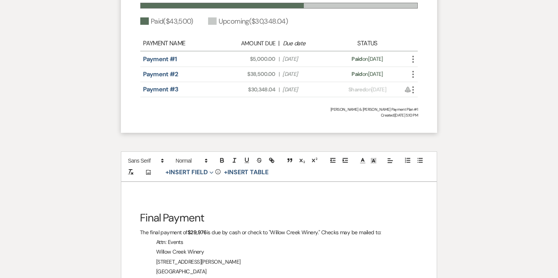
scroll to position [1214, 0]
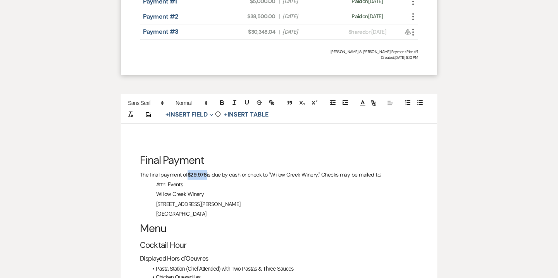
drag, startPoint x: 188, startPoint y: 156, endPoint x: 207, endPoint y: 158, distance: 18.3
click at [207, 171] on strong "$29,976" at bounding box center [197, 174] width 19 height 7
drag, startPoint x: 215, startPoint y: 156, endPoint x: 188, endPoint y: 156, distance: 27.5
click at [188, 170] on p "The final payment of $30,348.04 is due by cash or check to "Willow Creek Winery…" at bounding box center [279, 175] width 278 height 10
click at [223, 99] on icon "button" at bounding box center [222, 102] width 7 height 7
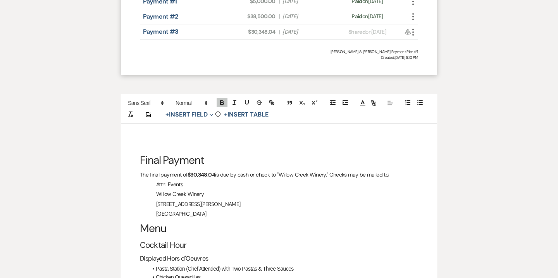
click at [187, 170] on p "The final payment of $30,348.04 is due by cash or check to "Willow Creek Winery…" at bounding box center [279, 175] width 278 height 10
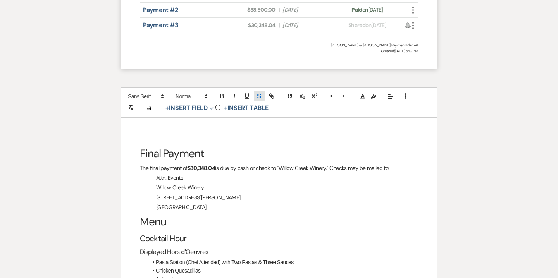
scroll to position [1294, 0]
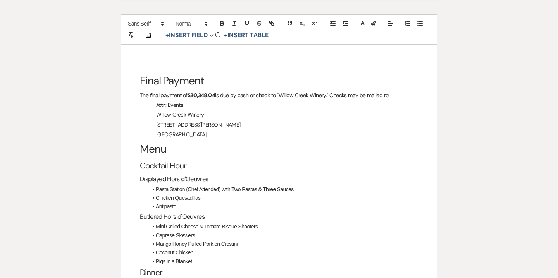
click at [270, 211] on h3 "Butlered Hors d'Oeuvres" at bounding box center [279, 216] width 278 height 11
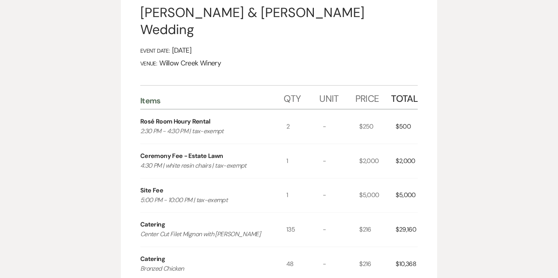
scroll to position [0, 0]
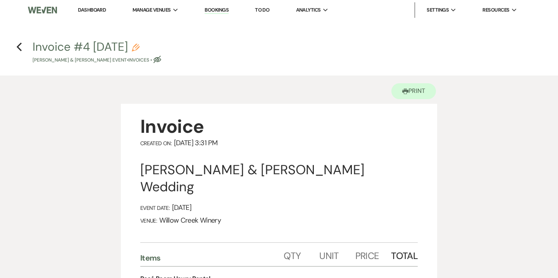
click at [140, 45] on icon "Pencil" at bounding box center [136, 48] width 8 height 8
select select "22"
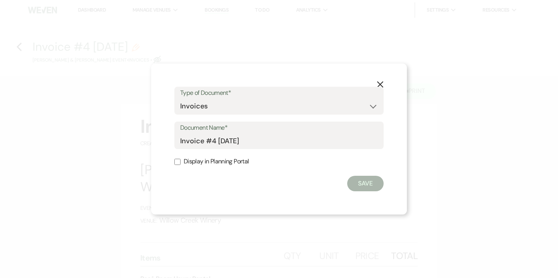
click at [180, 140] on div "Document Name* Invoice #4 8-18-2025" at bounding box center [279, 136] width 209 height 28
click at [182, 140] on input "Invoice #4 8-18-2025" at bounding box center [279, 140] width 198 height 15
drag, startPoint x: 223, startPoint y: 139, endPoint x: 233, endPoint y: 139, distance: 9.3
click at [233, 139] on input "Final Invoice #4 8-18-2025" at bounding box center [279, 140] width 198 height 15
type input "Final Invoice as of 8-18-2025"
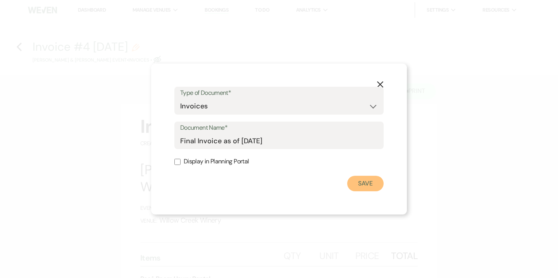
click at [369, 187] on button "Save" at bounding box center [366, 184] width 36 height 16
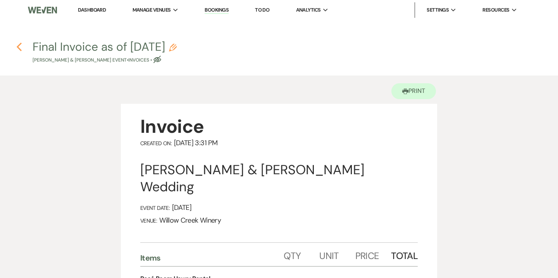
click at [18, 47] on use "button" at bounding box center [19, 47] width 5 height 9
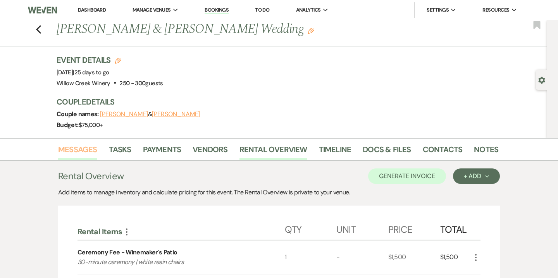
click at [80, 150] on link "Messages" at bounding box center [77, 151] width 39 height 17
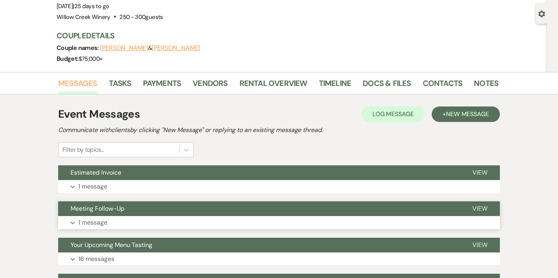
scroll to position [92, 0]
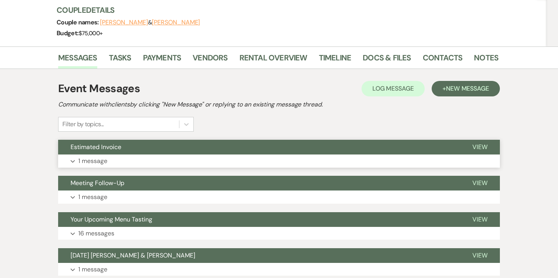
click at [235, 163] on button "Expand 1 message" at bounding box center [279, 161] width 442 height 13
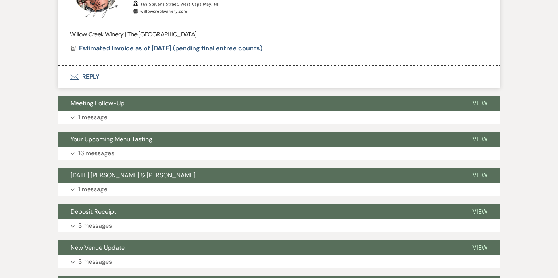
scroll to position [515, 0]
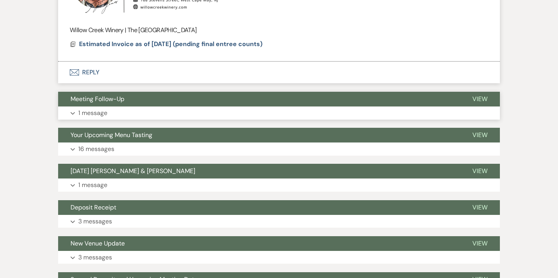
click at [235, 106] on button "Meeting Follow-Up" at bounding box center [259, 99] width 402 height 15
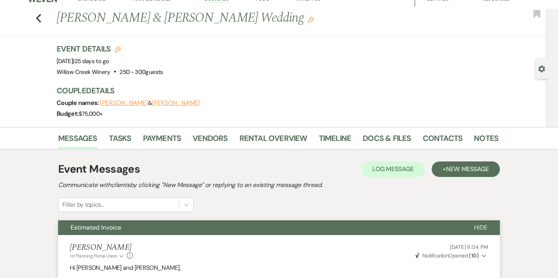
scroll to position [0, 0]
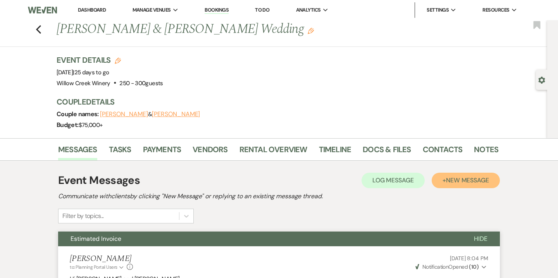
click at [486, 180] on span "New Message" at bounding box center [467, 180] width 43 height 8
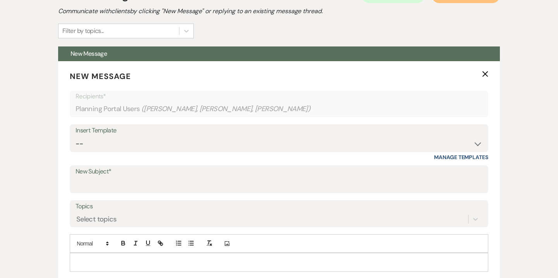
scroll to position [215, 0]
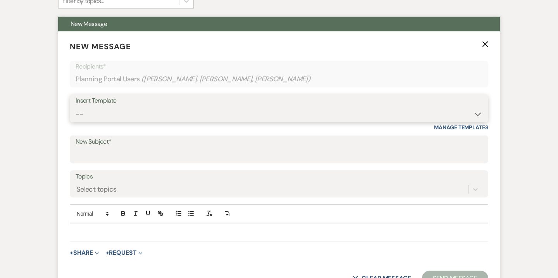
click at [252, 117] on select "-- Weven Planning Portal Introduction (Booked Events) 6-Month Check-in Review R…" at bounding box center [279, 114] width 407 height 15
select select "3629"
click at [76, 107] on select "-- Weven Planning Portal Introduction (Booked Events) 6-Month Check-in Review R…" at bounding box center [279, 114] width 407 height 15
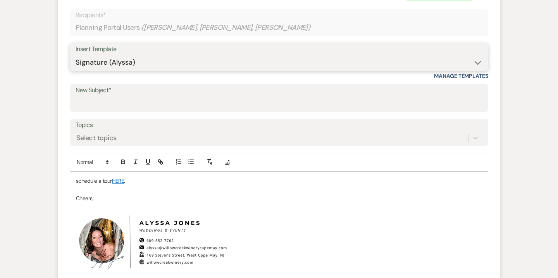
scroll to position [264, 0]
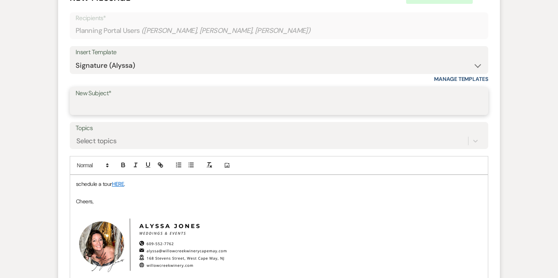
click at [121, 104] on input "New Subject*" at bounding box center [279, 106] width 407 height 15
type input "Final Event Details and Invoice"
click at [92, 184] on p "schedule a tour HERE ." at bounding box center [279, 184] width 406 height 9
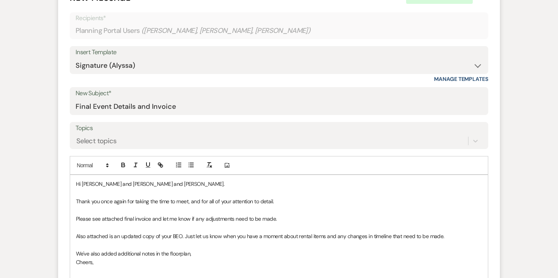
click at [157, 254] on p "We've also added additional notes in the floorplan," at bounding box center [279, 254] width 406 height 9
click at [211, 254] on p "We've also added additional notes on the floorplan," at bounding box center [279, 254] width 406 height 9
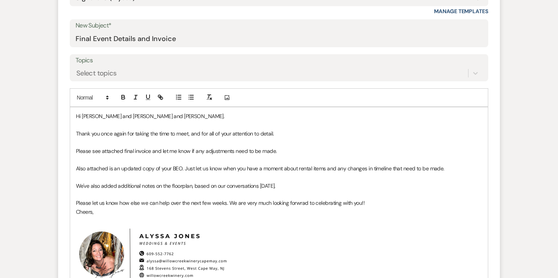
scroll to position [333, 0]
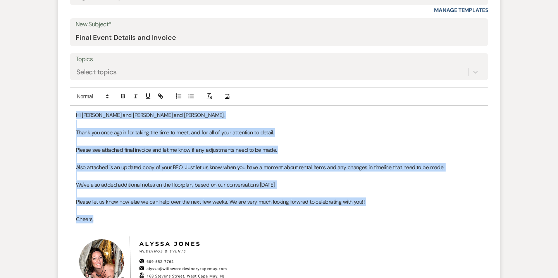
drag, startPoint x: 76, startPoint y: 113, endPoint x: 121, endPoint y: 226, distance: 121.4
click at [121, 226] on div "Hi Katie and Zach, Stacey and Erin. Thank you once again for taking the time to…" at bounding box center [279, 210] width 418 height 208
copy div "Hi Katie and Zach, Stacey and Erin. Thank you once again for taking the time to…"
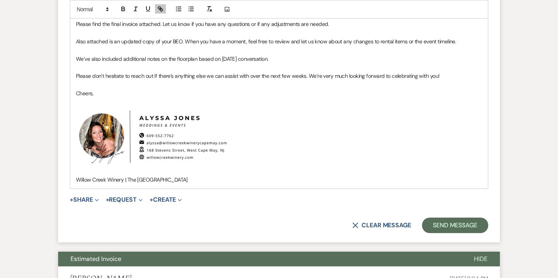
scroll to position [471, 0]
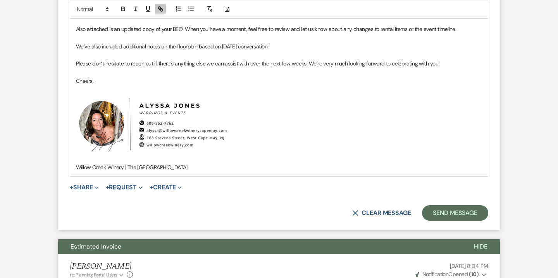
click at [88, 189] on button "+ Share Expand" at bounding box center [84, 188] width 29 height 6
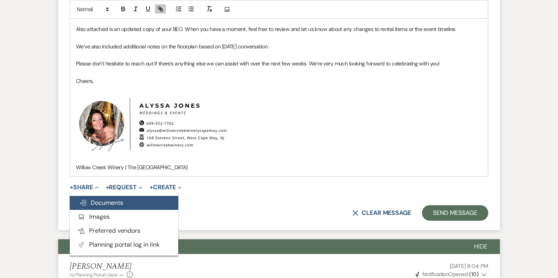
click at [100, 201] on span "Doc Upload Documents" at bounding box center [101, 203] width 44 height 8
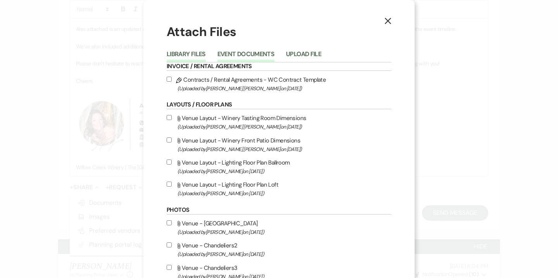
click at [253, 51] on button "Event Documents" at bounding box center [246, 56] width 57 height 11
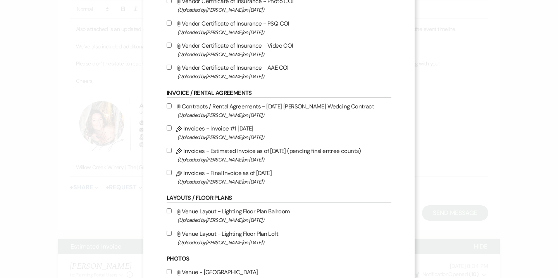
scroll to position [106, 0]
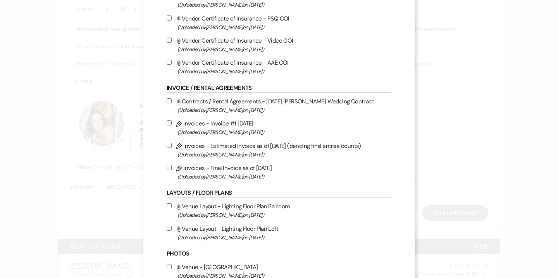
click at [247, 175] on span "(Uploaded by Alyssa Jones on Aug 18th, 2025 )" at bounding box center [285, 177] width 214 height 9
click at [172, 170] on input "Pencil Invoices - Final Invoice as of 8-18-2025 (Uploaded by Alyssa Jones on Au…" at bounding box center [169, 167] width 5 height 5
checkbox input "true"
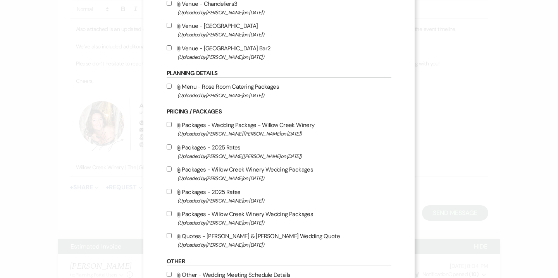
scroll to position [536, 0]
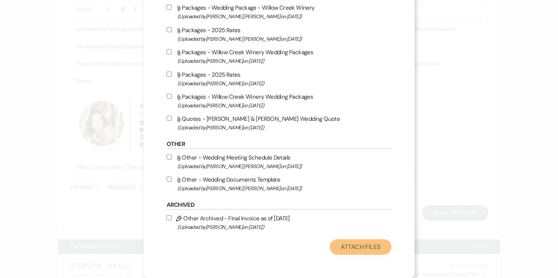
click at [355, 246] on button "Attach Files" at bounding box center [361, 248] width 62 height 16
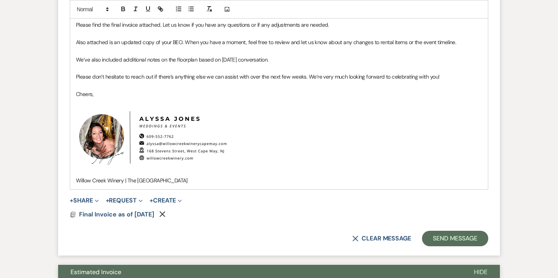
scroll to position [457, 0]
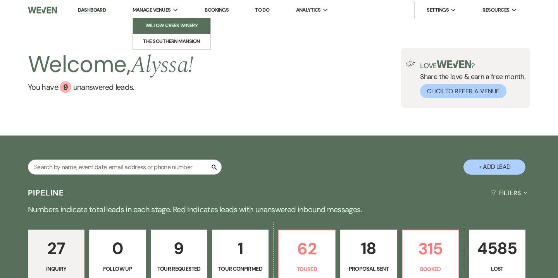
click at [168, 27] on li "Willow Creek Winery" at bounding box center [172, 26] width 70 height 8
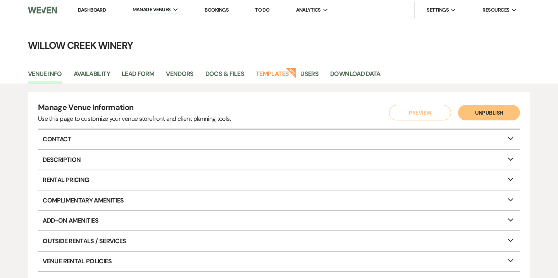
click at [212, 9] on link "Bookings" at bounding box center [217, 10] width 24 height 7
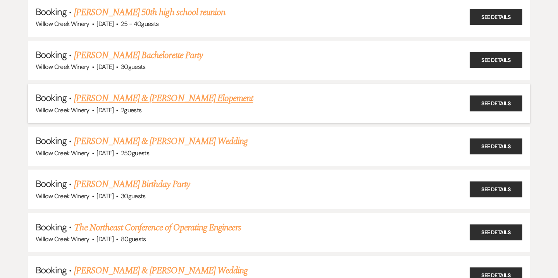
scroll to position [104, 0]
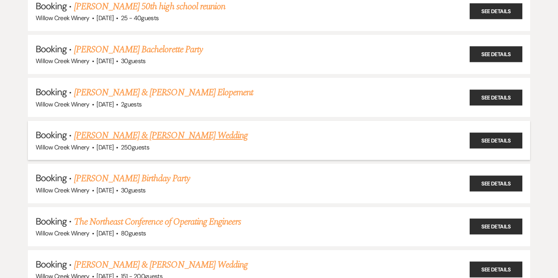
click at [153, 133] on link "Andrew O'Connell & Maura Enright's Wedding" at bounding box center [161, 136] width 174 height 14
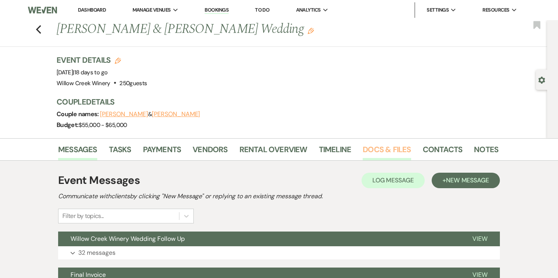
click at [375, 154] on link "Docs & Files" at bounding box center [387, 151] width 48 height 17
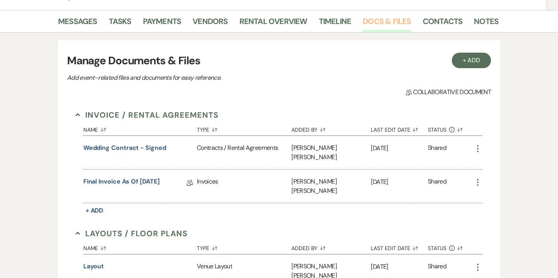
scroll to position [169, 0]
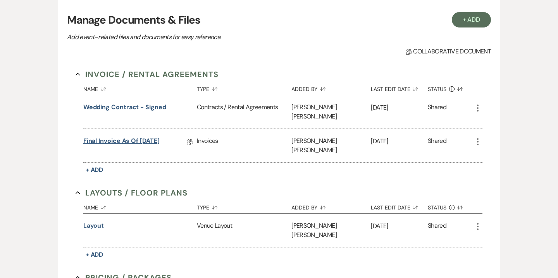
click at [143, 137] on link "Final Invoice as of 8-18-2025" at bounding box center [121, 143] width 76 height 12
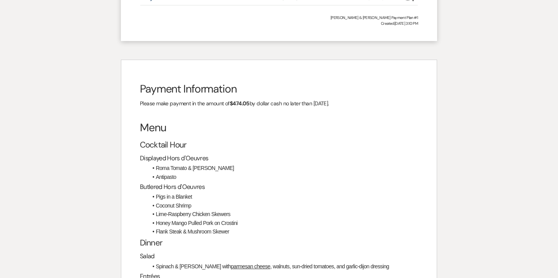
scroll to position [1162, 0]
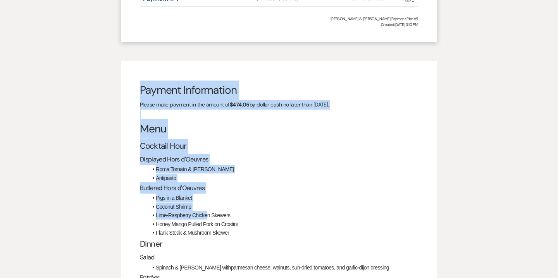
drag, startPoint x: 141, startPoint y: 68, endPoint x: 207, endPoint y: 201, distance: 148.0
click at [207, 201] on div "Payment Information Please make payment in the amount of $474.05 by dollar cash…" at bounding box center [279, 267] width 316 height 413
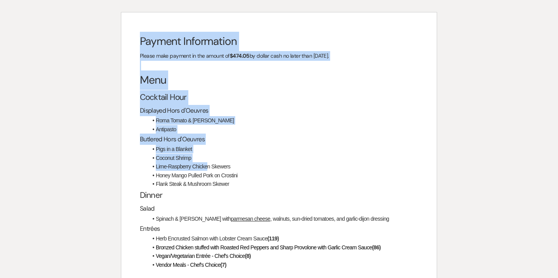
scroll to position [1211, 0]
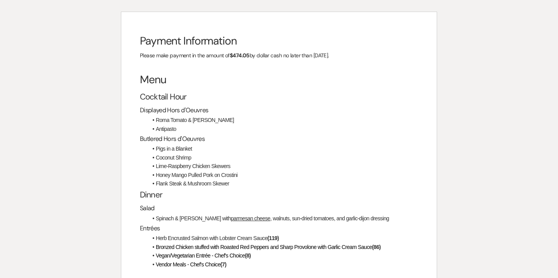
click at [260, 171] on li "Honey Mango Pulled Pork on Crostini" at bounding box center [283, 175] width 271 height 9
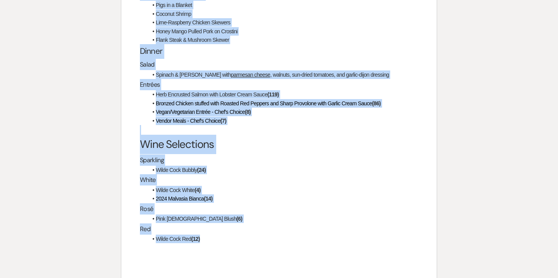
scroll to position [1358, 0]
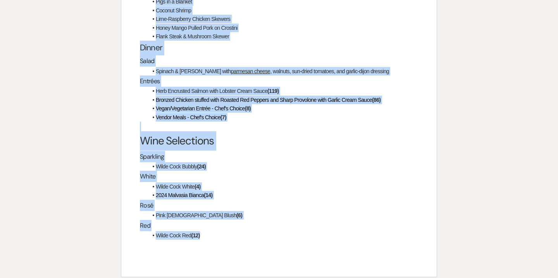
drag, startPoint x: 141, startPoint y: 67, endPoint x: 230, endPoint y: 233, distance: 189.3
click at [230, 233] on div "Payment Information Please make payment in the amount of $474.05 by dollar cash…" at bounding box center [279, 71] width 316 height 413
copy div "Menu Cocktail Hour Displayed Hors d'Oeuvres Roma Tomato & Basil Bruschetta Anti…"
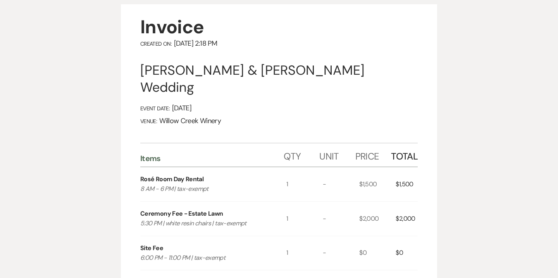
scroll to position [0, 0]
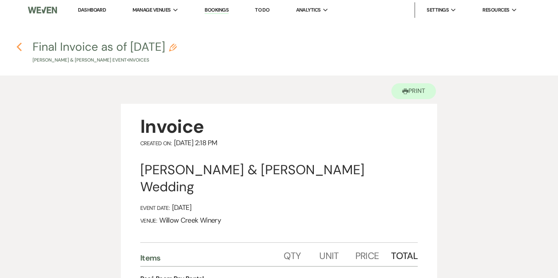
click at [21, 45] on icon "Previous" at bounding box center [19, 46] width 6 height 9
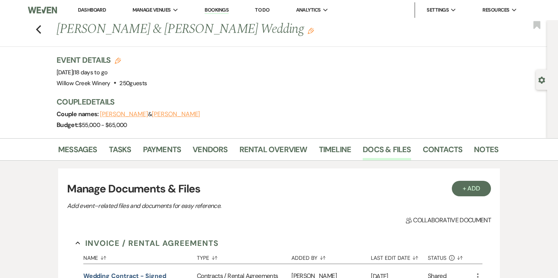
click at [221, 12] on link "Bookings" at bounding box center [217, 10] width 24 height 7
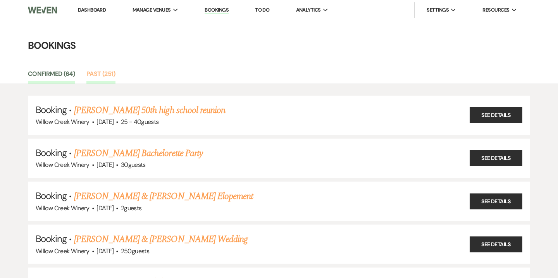
click at [105, 79] on link "Past (251)" at bounding box center [100, 76] width 29 height 15
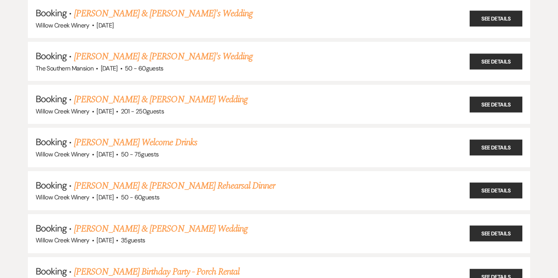
scroll to position [5927, 0]
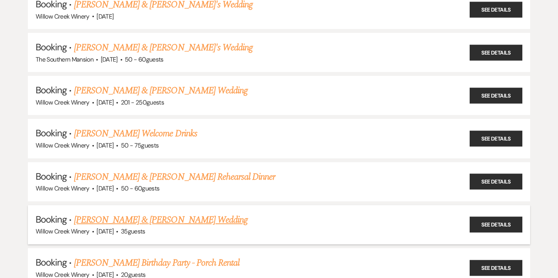
click at [178, 213] on link "Dallen Kroger & Cassandra O'Connor's Wedding" at bounding box center [161, 220] width 174 height 14
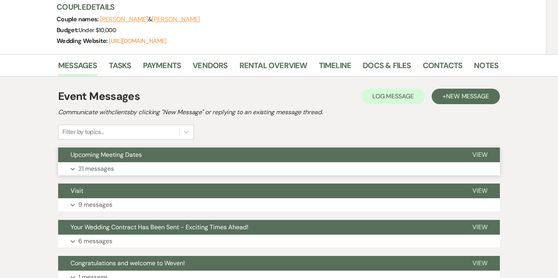
scroll to position [100, 0]
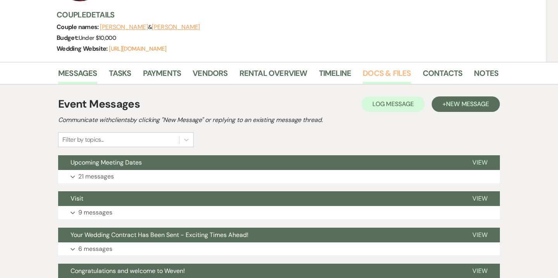
click at [371, 79] on link "Docs & Files" at bounding box center [387, 75] width 48 height 17
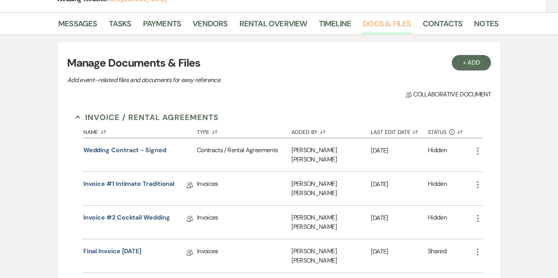
scroll to position [235, 0]
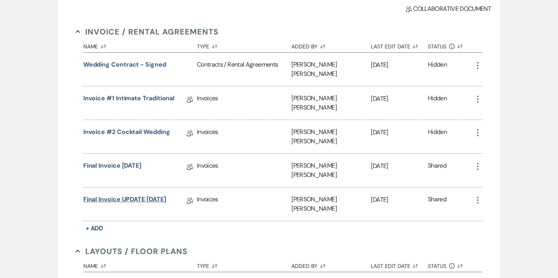
click at [158, 195] on link "Final Invoice UPDATE 5-17-2024" at bounding box center [124, 201] width 83 height 12
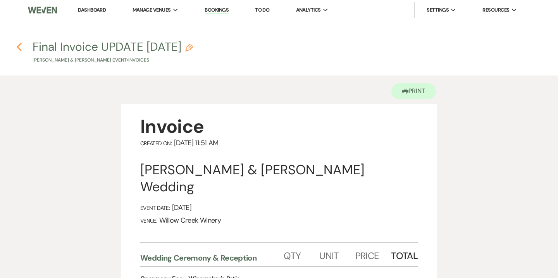
click at [19, 47] on icon "Previous" at bounding box center [19, 46] width 6 height 9
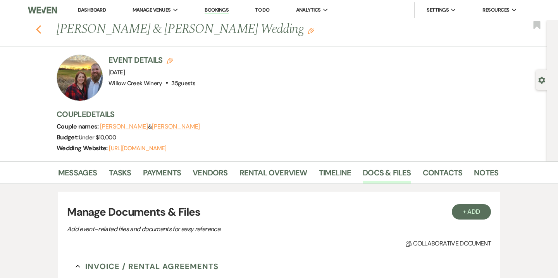
click at [39, 25] on icon "Previous" at bounding box center [39, 29] width 6 height 9
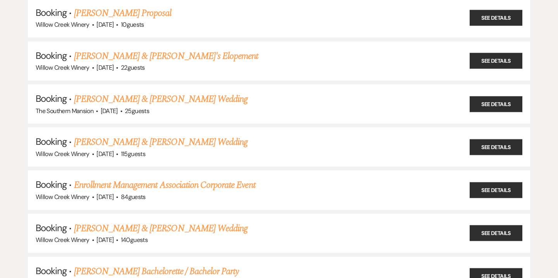
scroll to position [9543, 0]
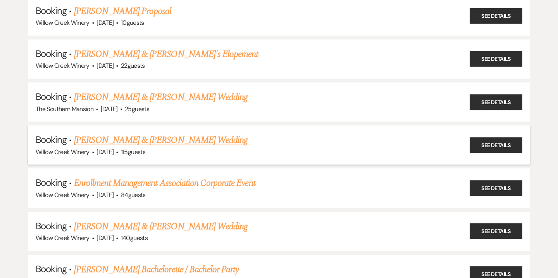
click at [187, 133] on link "Troy Robertson & Sarah Ziegler's Wedding" at bounding box center [161, 140] width 174 height 14
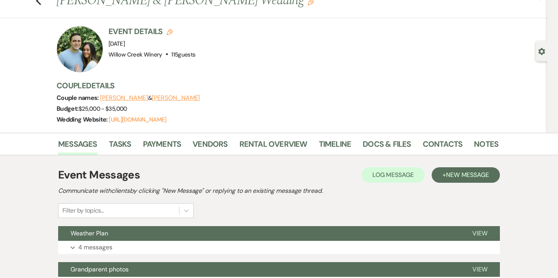
scroll to position [29, 0]
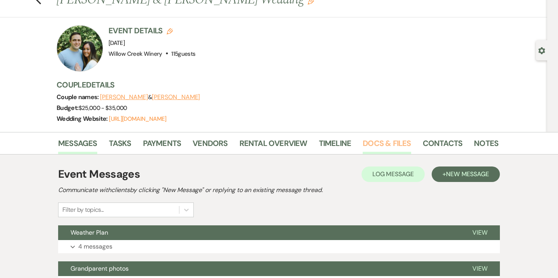
click at [383, 152] on link "Docs & Files" at bounding box center [387, 145] width 48 height 17
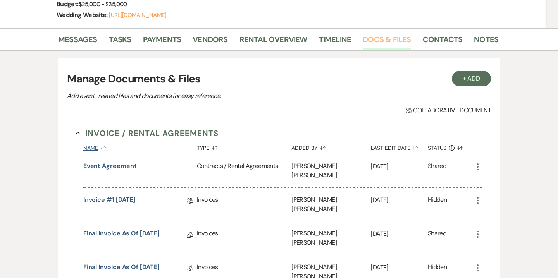
scroll to position [163, 0]
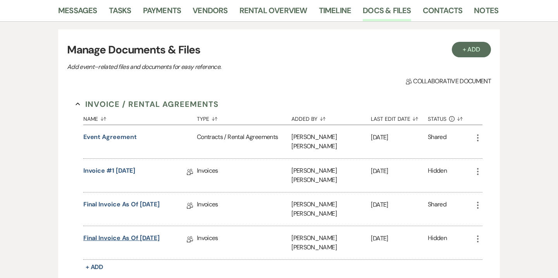
click at [151, 234] on link "Final Invoice as of 5-2-2025" at bounding box center [121, 240] width 76 height 12
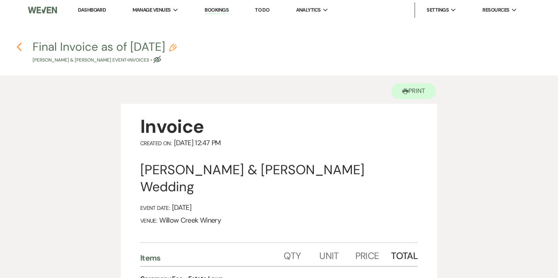
click at [18, 48] on use "button" at bounding box center [19, 47] width 5 height 9
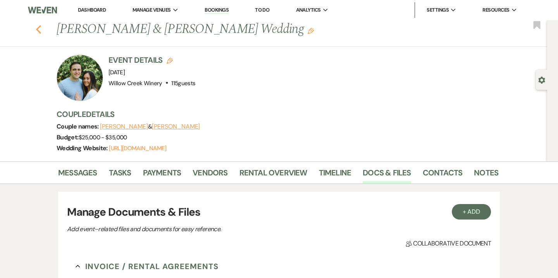
click at [39, 27] on use "button" at bounding box center [38, 29] width 5 height 9
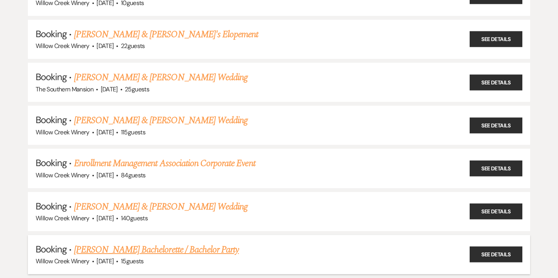
scroll to position [9564, 0]
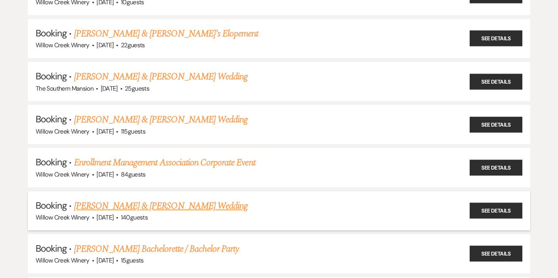
click at [194, 199] on link "Matthew Gomes & Shannon O'Hara's Wedding" at bounding box center [161, 206] width 174 height 14
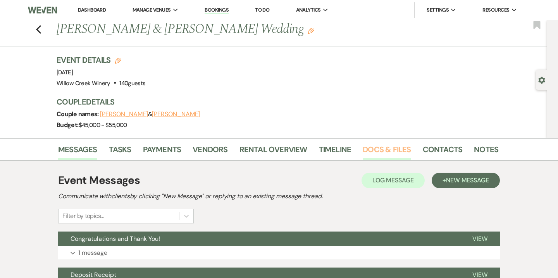
click at [396, 153] on link "Docs & Files" at bounding box center [387, 151] width 48 height 17
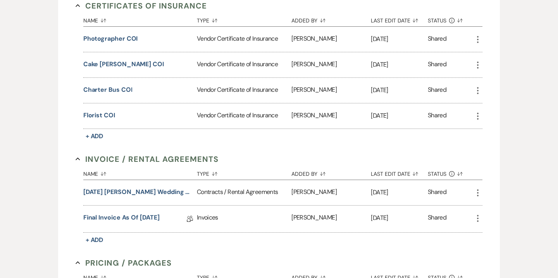
scroll to position [286, 0]
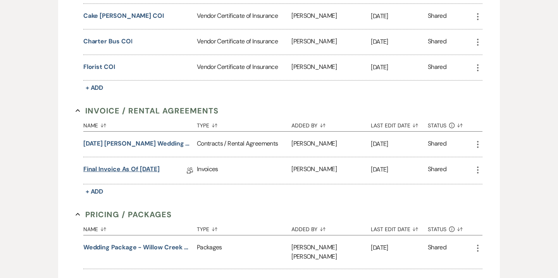
click at [160, 171] on link "Final Invoice as of 5-15-2025" at bounding box center [121, 171] width 76 height 12
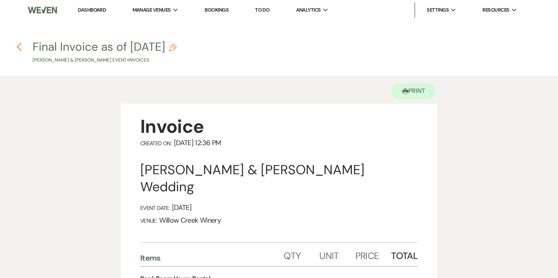
click at [18, 47] on use "button" at bounding box center [19, 47] width 5 height 9
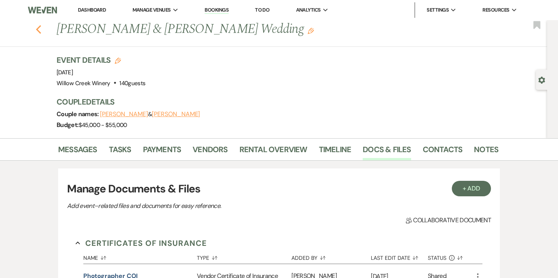
click at [39, 28] on icon "Previous" at bounding box center [39, 29] width 6 height 9
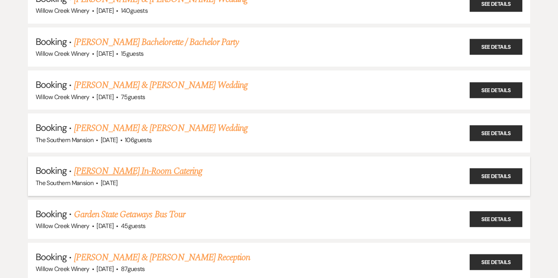
scroll to position [9773, 0]
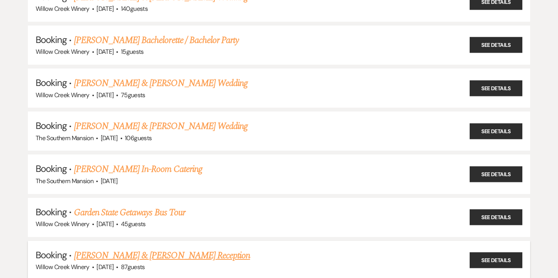
click at [178, 249] on link "Julia Morgan & Travis Diaz's Reception" at bounding box center [162, 256] width 176 height 14
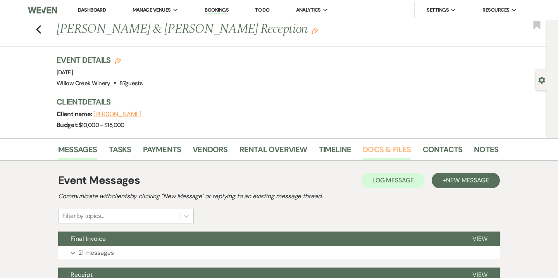
click at [386, 150] on link "Docs & Files" at bounding box center [387, 151] width 48 height 17
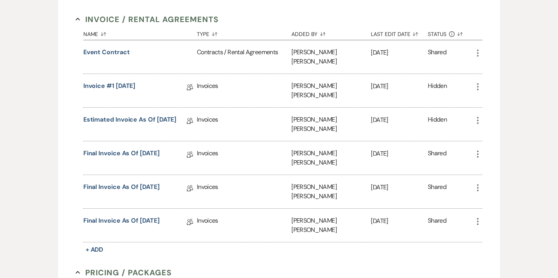
scroll to position [237, 0]
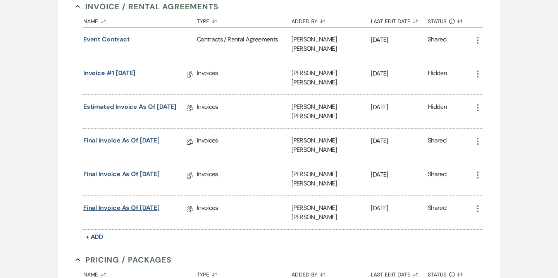
click at [145, 204] on link "Final Invoice as of 6-2-2025" at bounding box center [121, 210] width 76 height 12
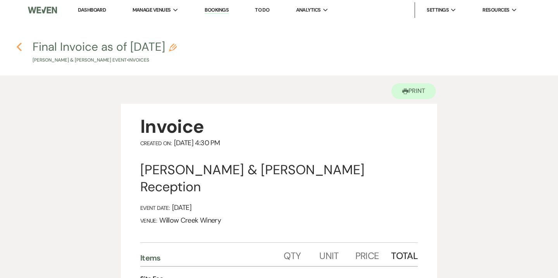
click at [18, 48] on icon "Previous" at bounding box center [19, 46] width 6 height 9
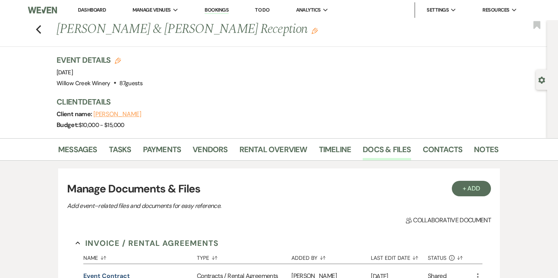
scroll to position [237, 0]
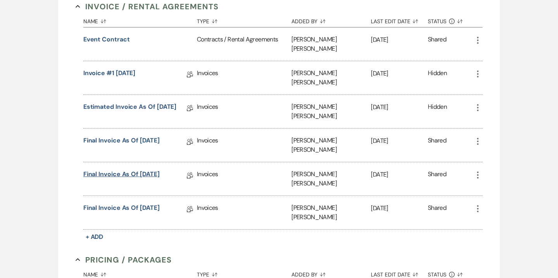
click at [160, 170] on link "Final Invoice as of 5-21-2025" at bounding box center [121, 176] width 76 height 12
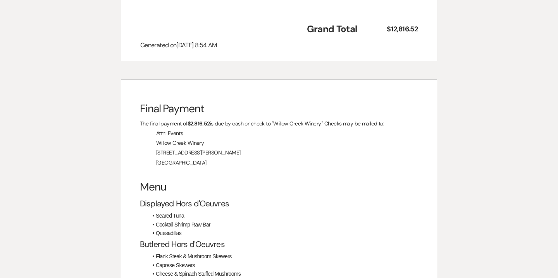
scroll to position [515, 0]
drag, startPoint x: 140, startPoint y: 93, endPoint x: 223, endPoint y: 149, distance: 99.3
click at [223, 149] on div "Final Payment The final payment of $2,816.52 is due by cash or check to "Willow…" at bounding box center [279, 206] width 316 height 253
copy div "Final Payment The final payment of $2,816.52 is due by cash or check to "Willow…"
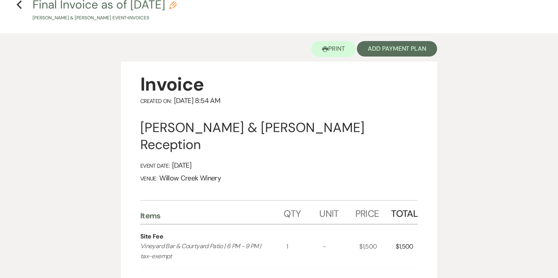
scroll to position [0, 0]
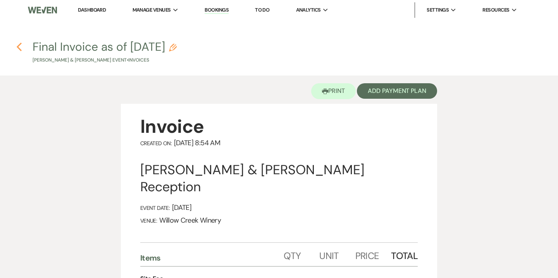
click at [19, 46] on use "button" at bounding box center [19, 47] width 5 height 9
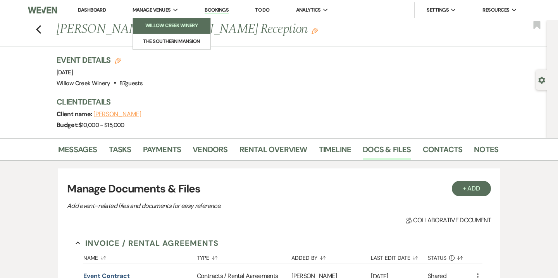
click at [177, 25] on li "Willow Creek Winery" at bounding box center [172, 26] width 70 height 8
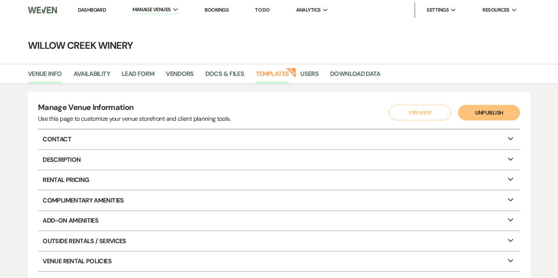
click at [272, 81] on link "Templates" at bounding box center [272, 76] width 33 height 15
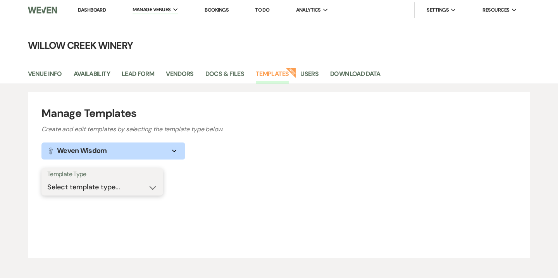
click at [144, 187] on select "Select template type... Task List Message Templates Payment Plan Inventory Item…" at bounding box center [102, 187] width 110 height 15
select select "Categories"
click at [47, 180] on select "Select template type... Task List Message Templates Payment Plan Inventory Item…" at bounding box center [102, 187] width 110 height 15
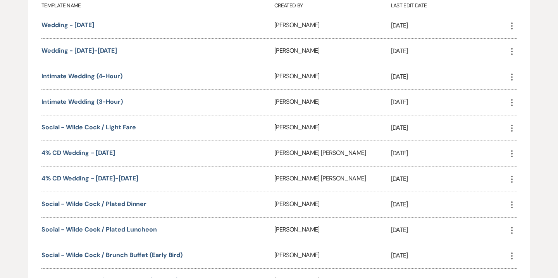
scroll to position [435, 0]
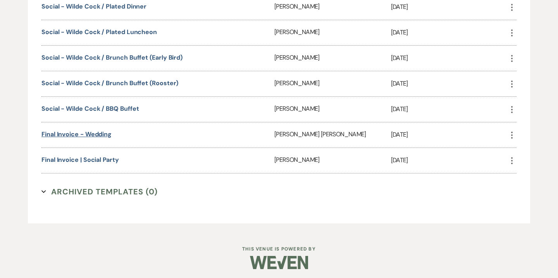
click at [110, 131] on link "Final Invoice - Wedding" at bounding box center [76, 134] width 70 height 8
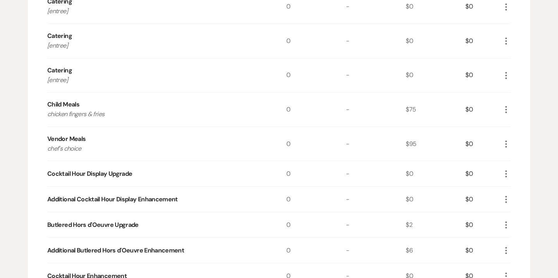
scroll to position [412, 0]
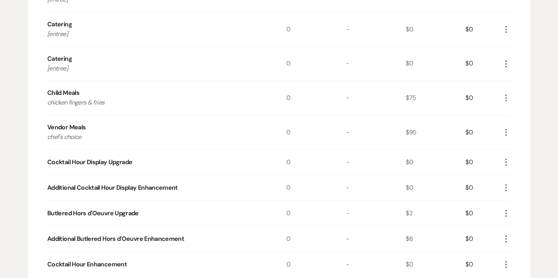
click at [505, 133] on icon "More" at bounding box center [506, 132] width 9 height 9
click at [522, 146] on button "Pencil Edit" at bounding box center [522, 148] width 40 height 12
select select "34909"
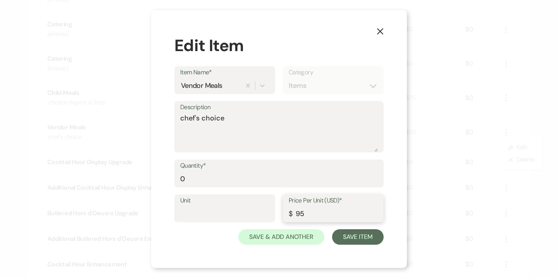
click at [302, 215] on input "95" at bounding box center [333, 214] width 89 height 15
type input "108"
click at [359, 236] on button "Save Item" at bounding box center [358, 238] width 52 height 16
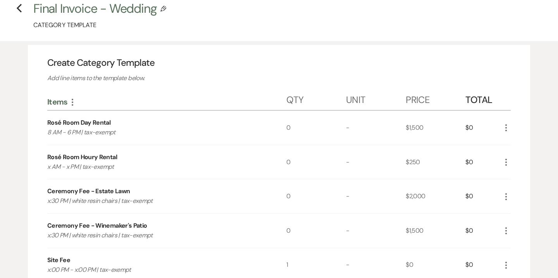
scroll to position [0, 0]
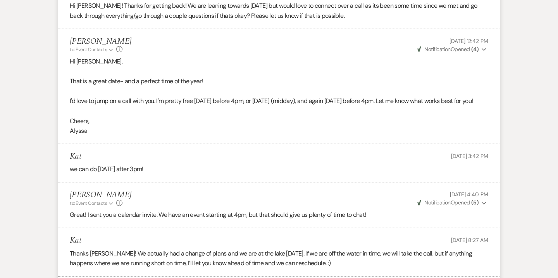
scroll to position [1596, 0]
